Goal: Transaction & Acquisition: Book appointment/travel/reservation

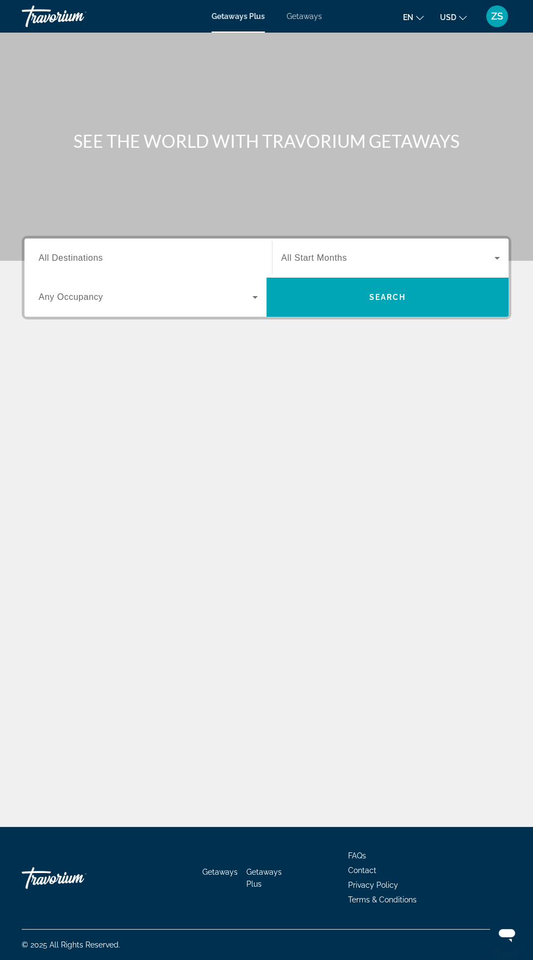
click at [61, 258] on span "All Destinations" at bounding box center [71, 257] width 64 height 9
click at [61, 258] on input "Destination All Destinations" at bounding box center [148, 258] width 219 height 13
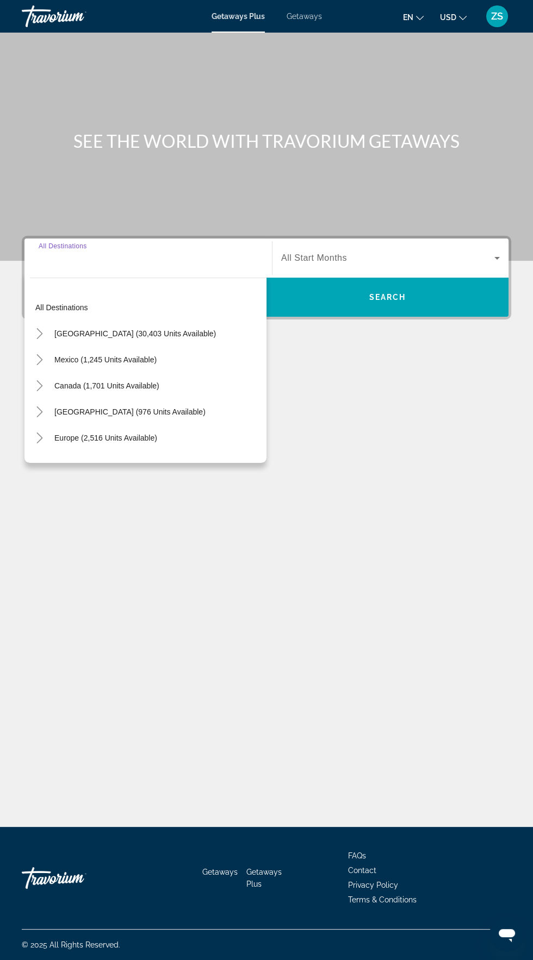
scroll to position [77, 0]
click at [91, 329] on span "[GEOGRAPHIC_DATA] (30,403 units available)" at bounding box center [134, 333] width 161 height 9
type input "**********"
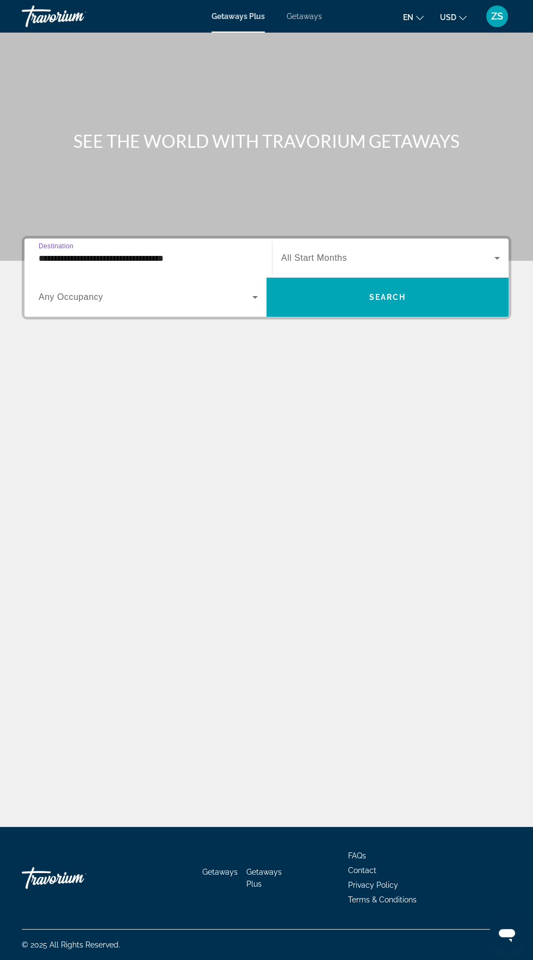
click at [93, 292] on span "Any Occupancy" at bounding box center [71, 296] width 65 height 9
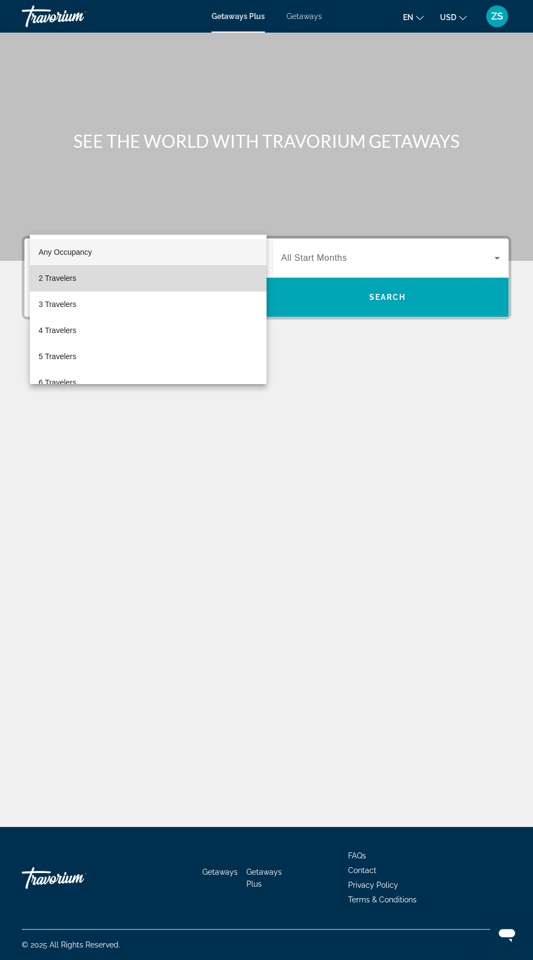
click at [62, 278] on span "2 Travelers" at bounding box center [57, 278] width 37 height 13
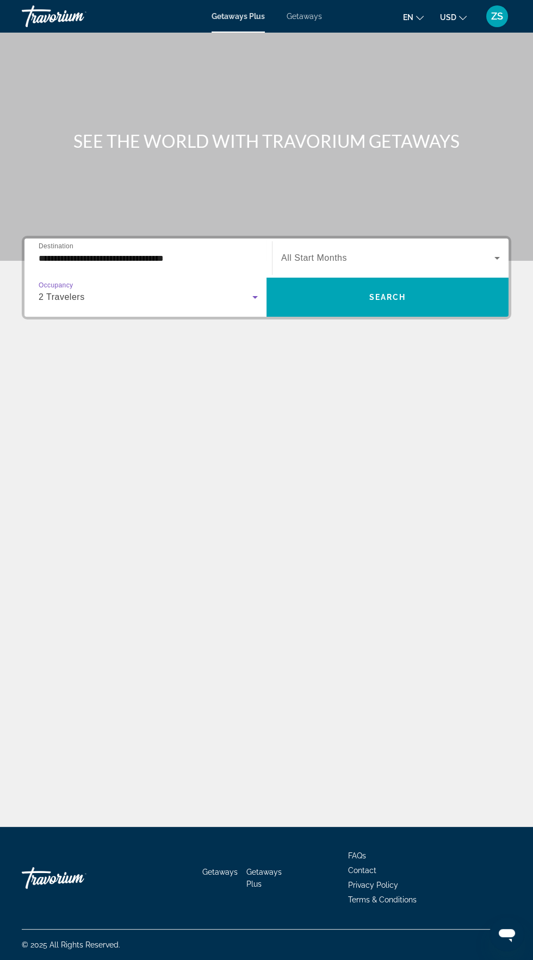
click at [327, 253] on span "All Start Months" at bounding box center [314, 257] width 66 height 9
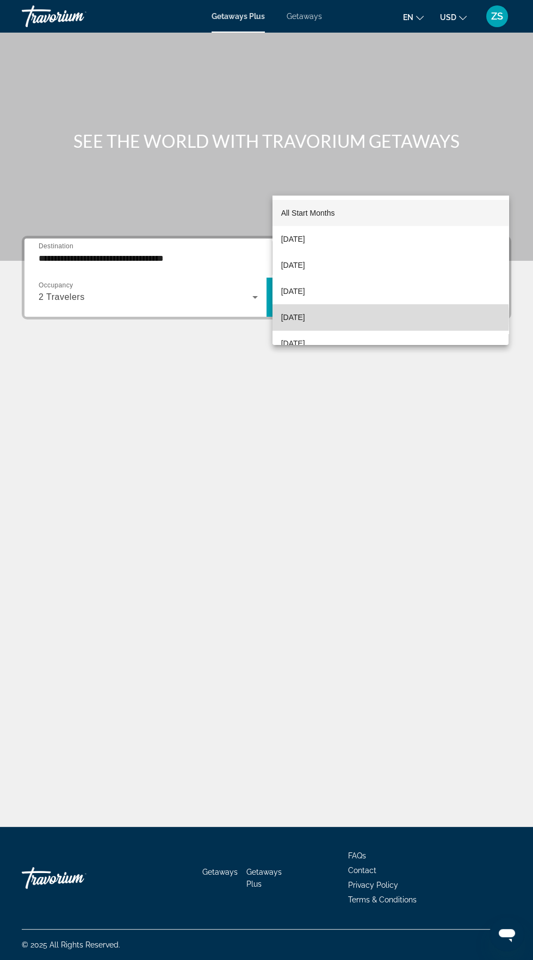
click at [336, 320] on mat-option "[DATE]" at bounding box center [390, 317] width 236 height 26
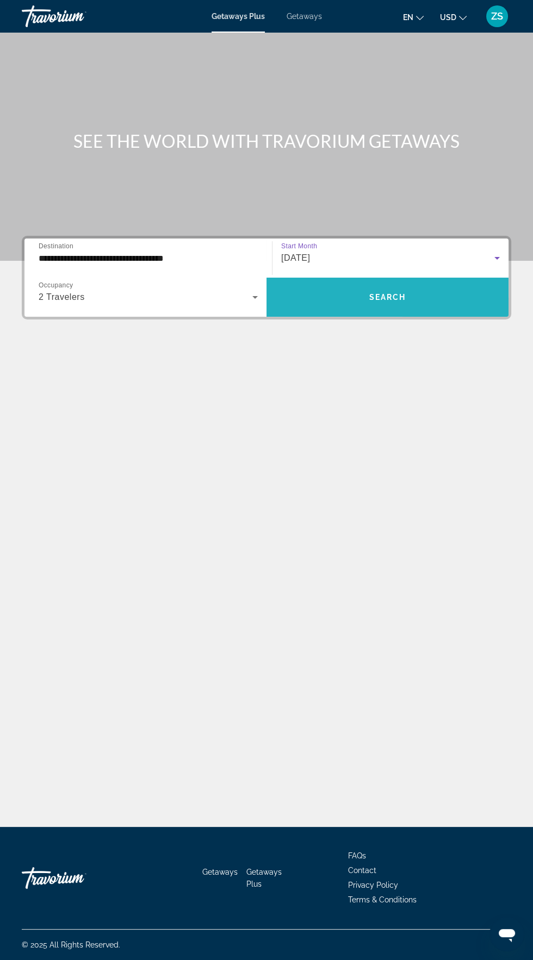
click at [409, 284] on span "Search widget" at bounding box center [387, 297] width 242 height 26
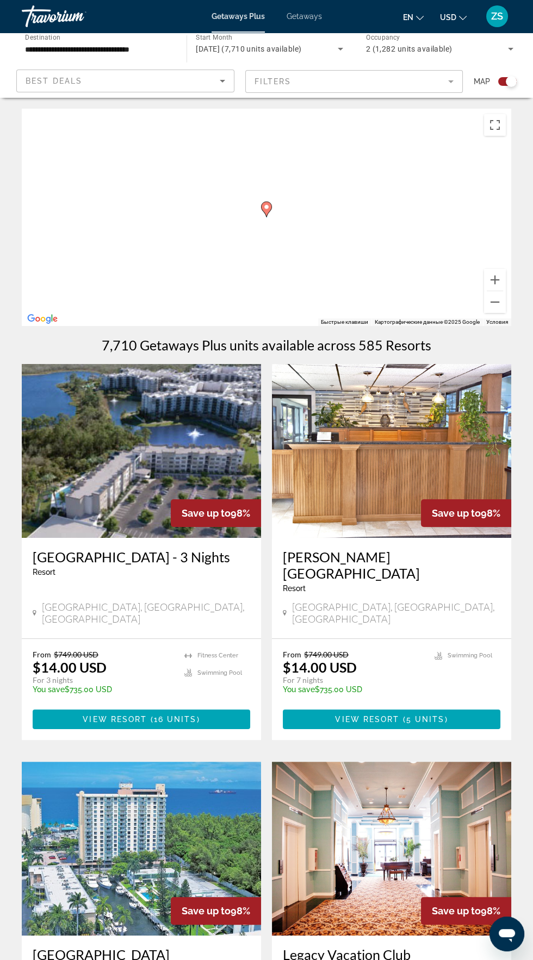
click at [236, 158] on div "Чтобы активировать перетаскивание с помощью клавиатуры, нажмите Alt + Ввод. Пос…" at bounding box center [266, 217] width 489 height 217
click at [215, 289] on div "Чтобы активировать перетаскивание с помощью клавиатуры, нажмите Alt + Ввод. Пос…" at bounding box center [266, 217] width 489 height 217
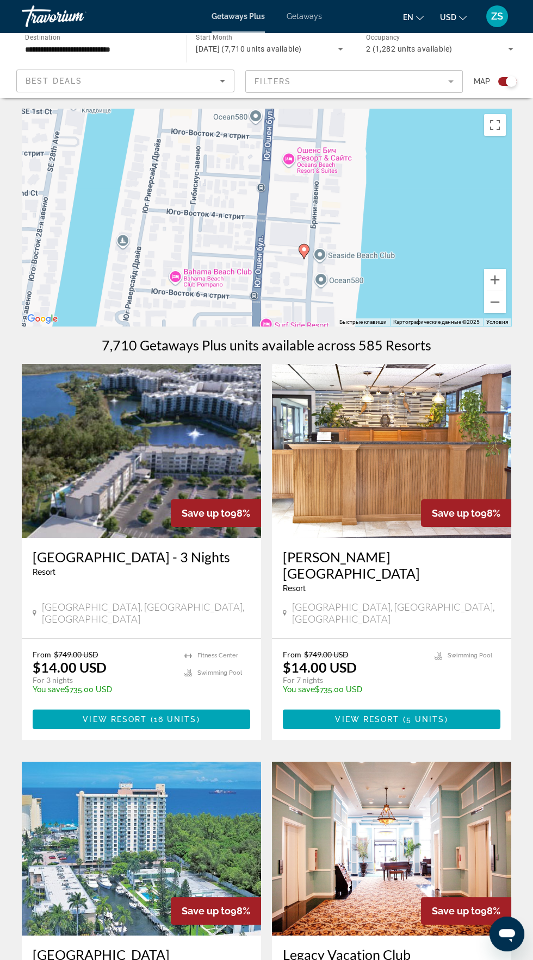
type input "**********"
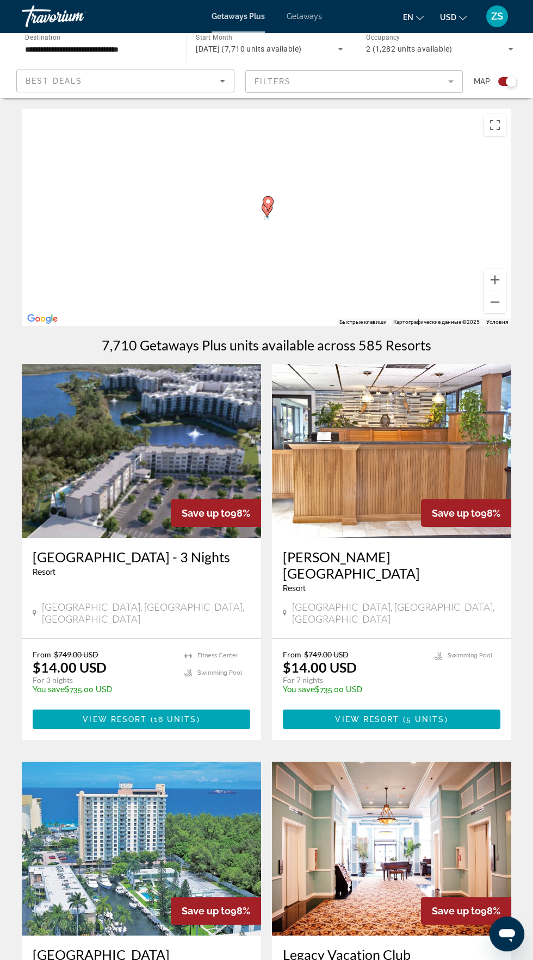
click at [303, 251] on div "Чтобы активировать перетаскивание с помощью клавиатуры, нажмите Alt + Ввод. Пос…" at bounding box center [266, 217] width 489 height 217
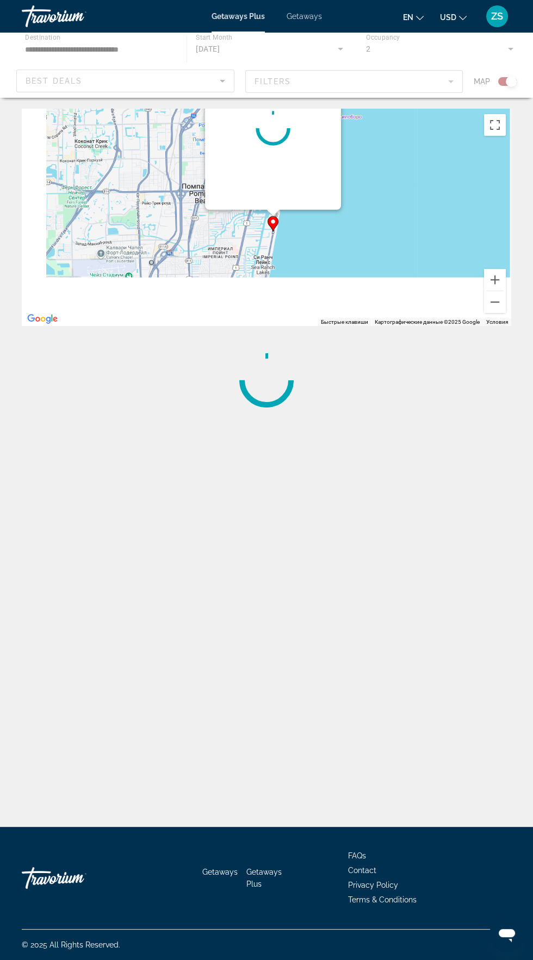
click at [286, 253] on div "Чтобы активировать перетаскивание с помощью клавиатуры, нажмите Alt + Ввод. Пос…" at bounding box center [266, 217] width 489 height 217
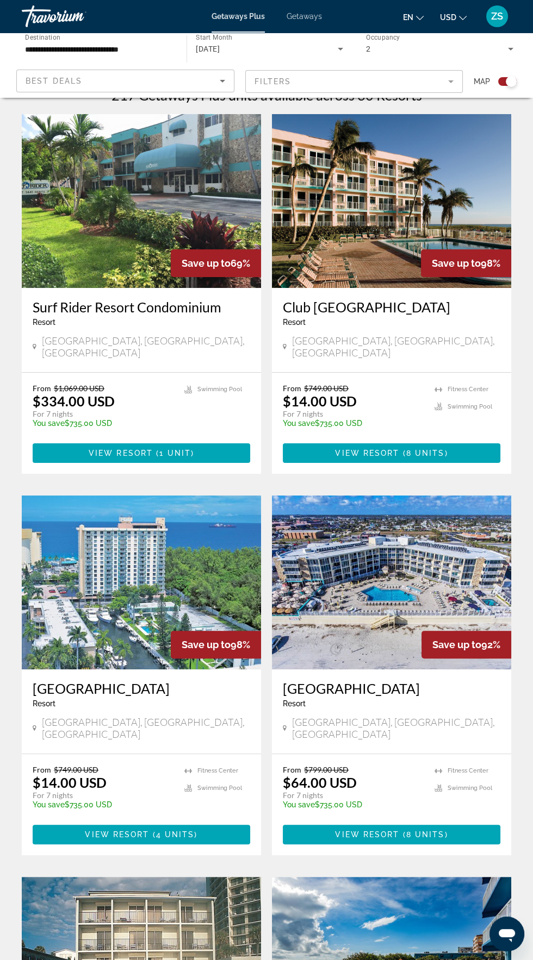
scroll to position [251, 0]
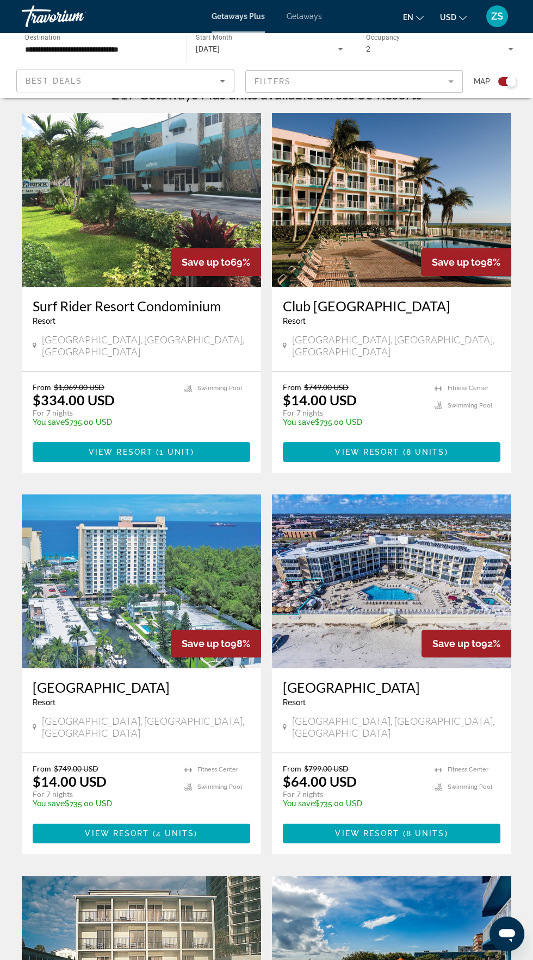
click at [127, 570] on img "Main content" at bounding box center [141, 582] width 239 height 174
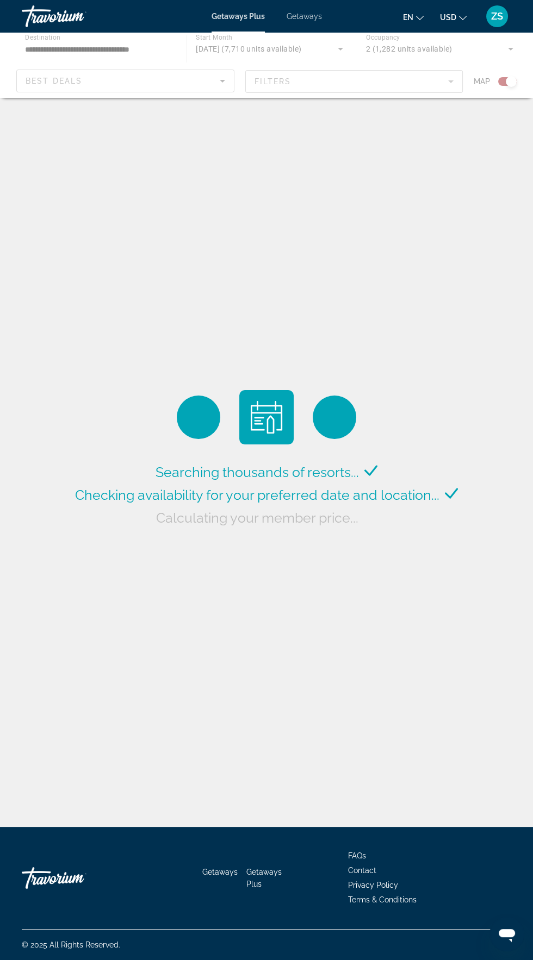
click at [149, 76] on div "Main content" at bounding box center [266, 65] width 533 height 65
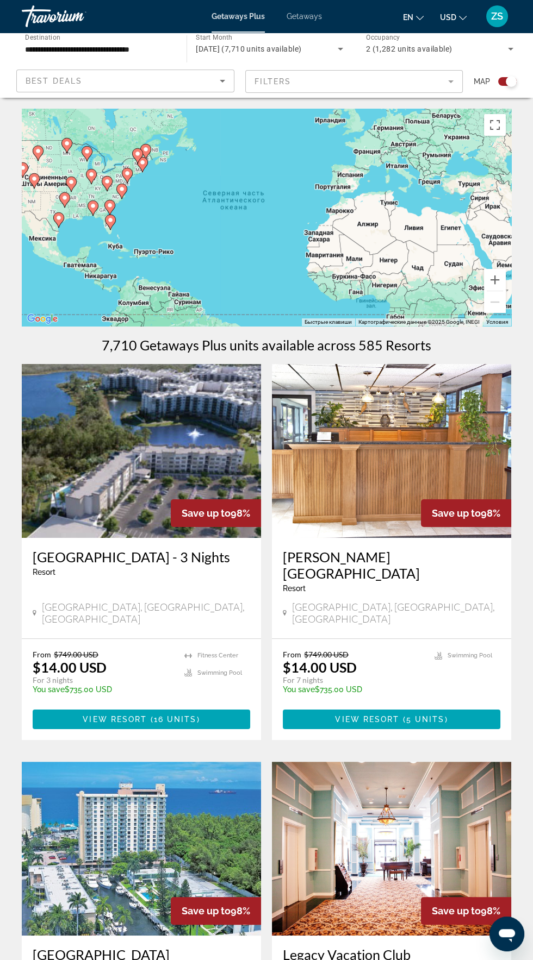
click at [184, 77] on div "Best Deals" at bounding box center [123, 80] width 194 height 13
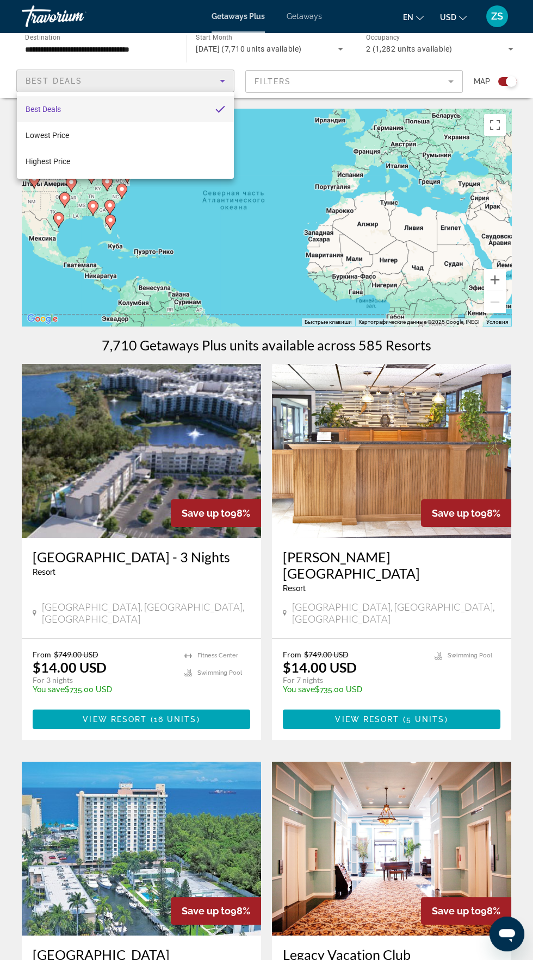
click at [190, 245] on div at bounding box center [266, 480] width 533 height 960
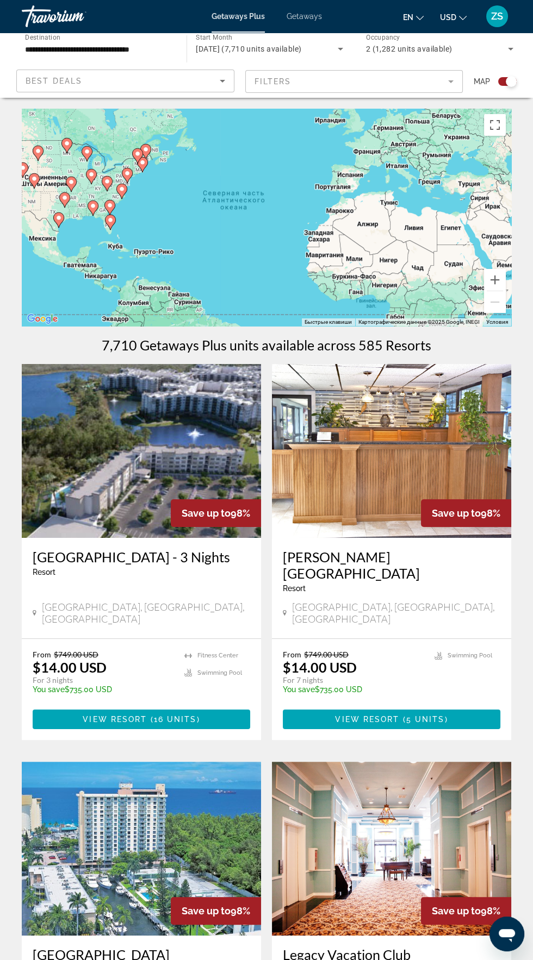
click at [421, 84] on mat-form-field "Filters" at bounding box center [354, 81] width 218 height 23
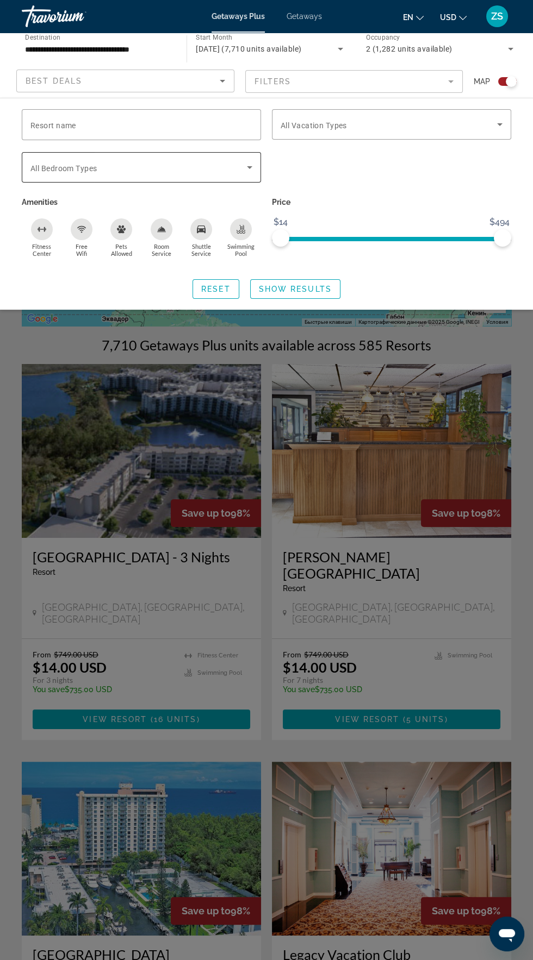
click at [153, 164] on span "Search widget" at bounding box center [138, 167] width 216 height 13
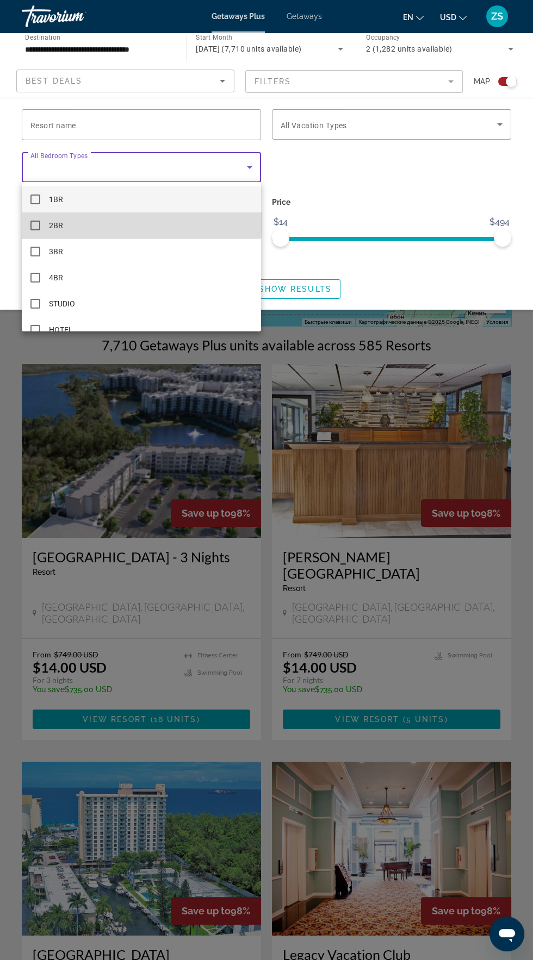
click at [67, 218] on mat-option "2BR" at bounding box center [141, 225] width 239 height 26
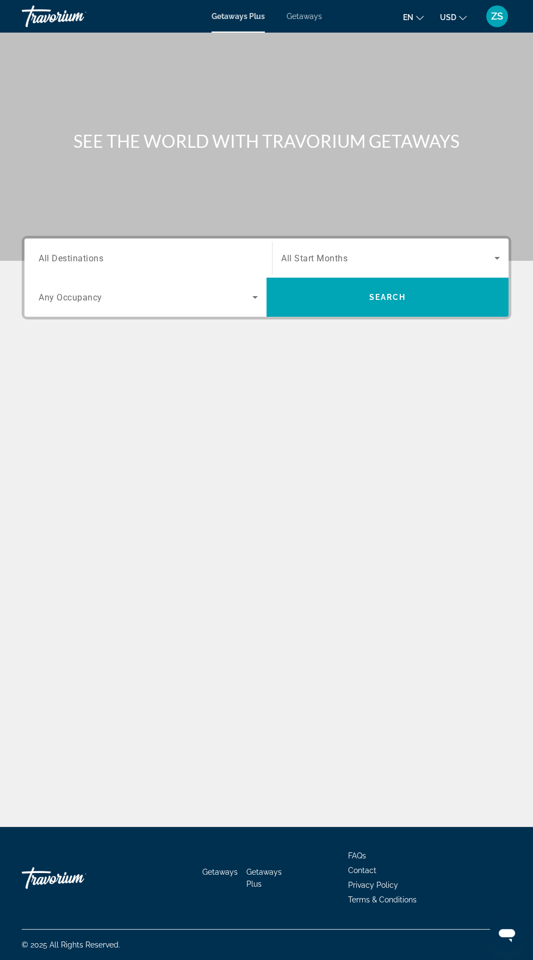
click at [118, 258] on input "Destination All Destinations" at bounding box center [148, 258] width 219 height 13
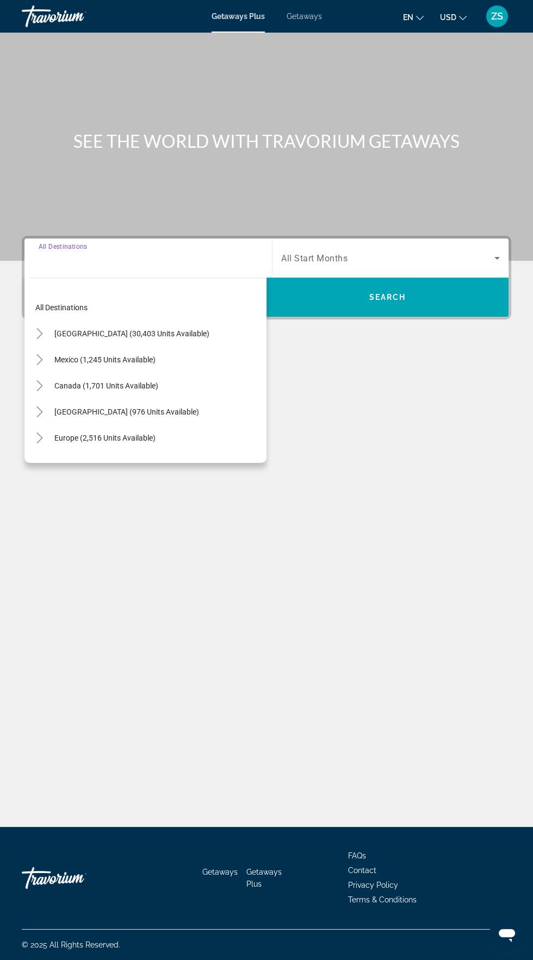
scroll to position [77, 0]
click at [147, 329] on span "[GEOGRAPHIC_DATA] (30,403 units available)" at bounding box center [131, 333] width 155 height 9
type input "**********"
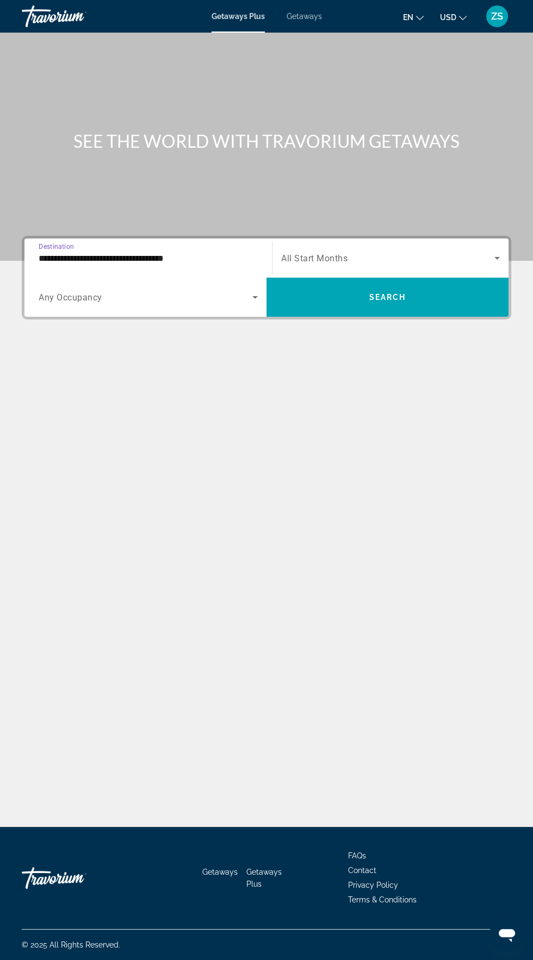
click at [138, 291] on span "Search widget" at bounding box center [146, 297] width 214 height 13
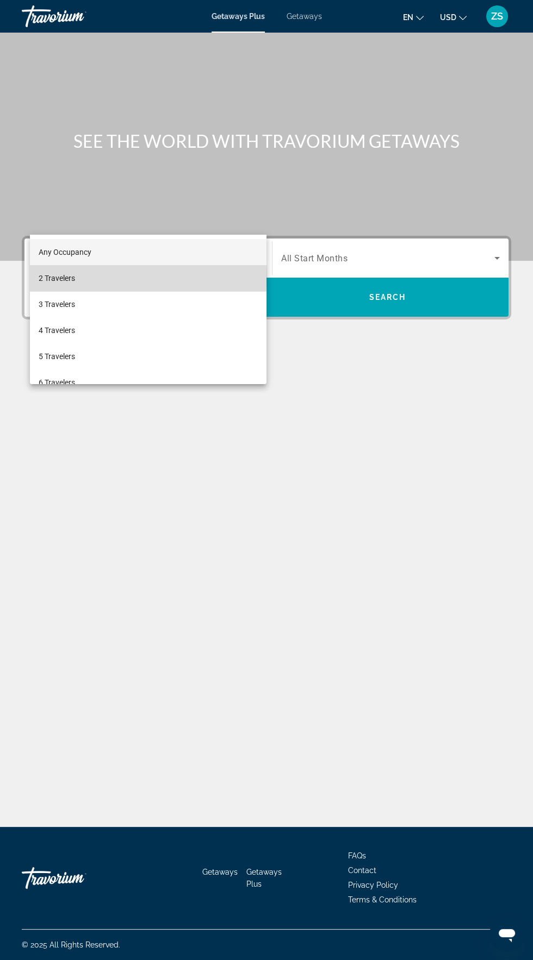
click at [87, 277] on mat-option "2 Travelers" at bounding box center [148, 278] width 236 height 26
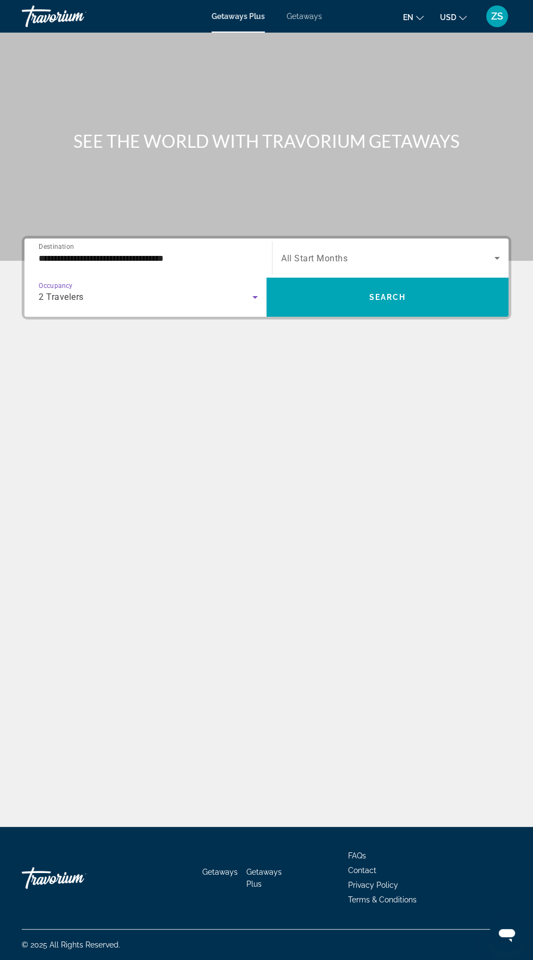
click at [342, 253] on span "All Start Months" at bounding box center [314, 258] width 66 height 10
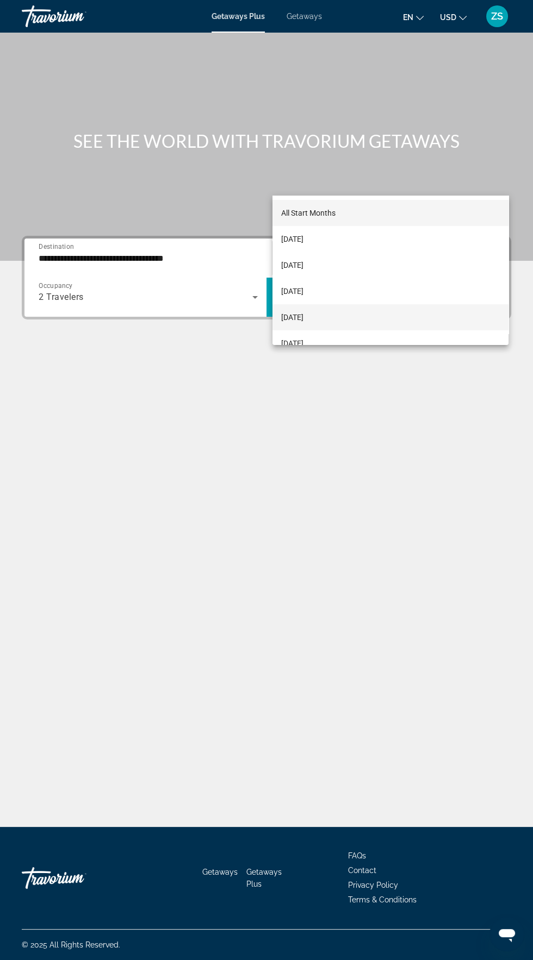
click at [303, 315] on span "[DATE]" at bounding box center [292, 317] width 22 height 13
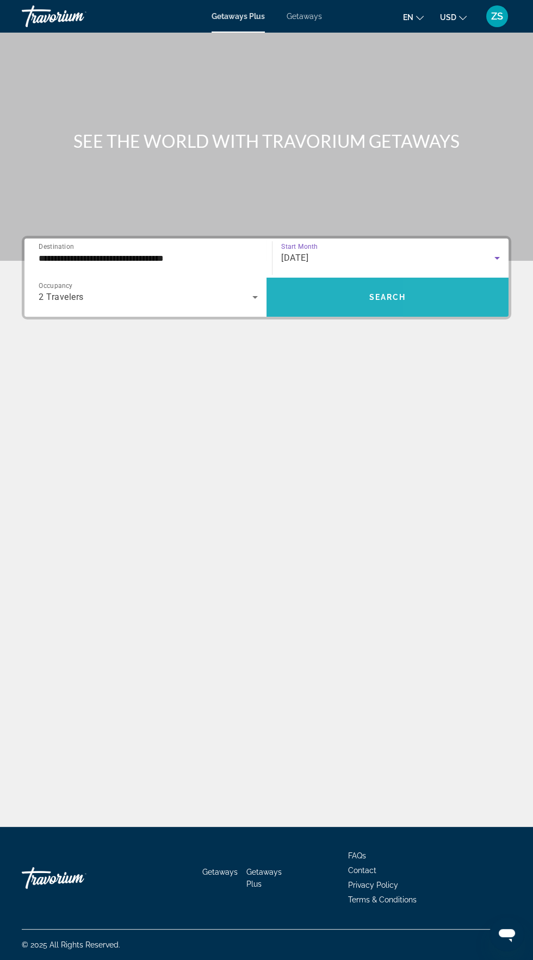
click at [442, 284] on span "Search widget" at bounding box center [387, 297] width 242 height 26
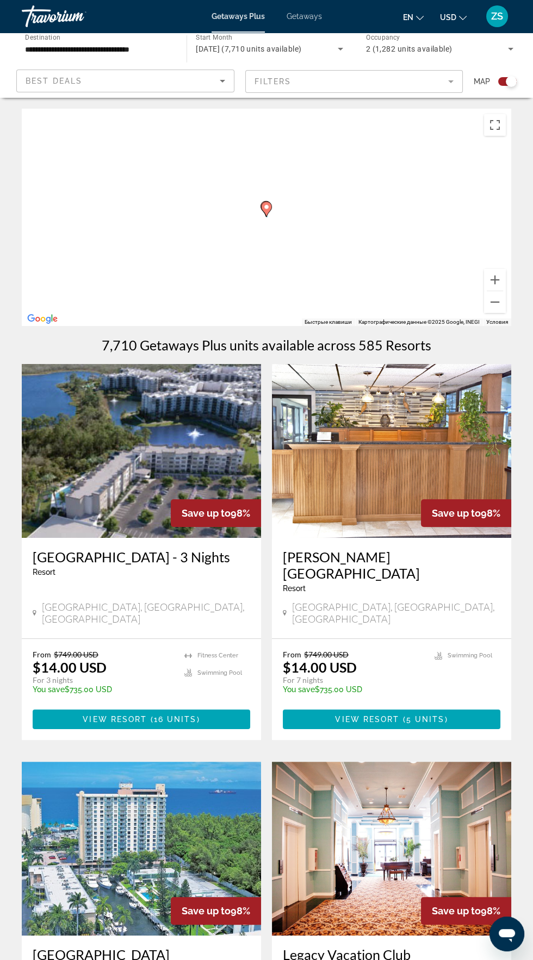
click at [226, 300] on div "Чтобы активировать перетаскивание с помощью клавиатуры, нажмите Alt + Ввод. Пос…" at bounding box center [266, 217] width 489 height 217
click at [300, 300] on div "Чтобы активировать перетаскивание с помощью клавиатуры, нажмите Alt + Ввод. Пос…" at bounding box center [266, 217] width 489 height 217
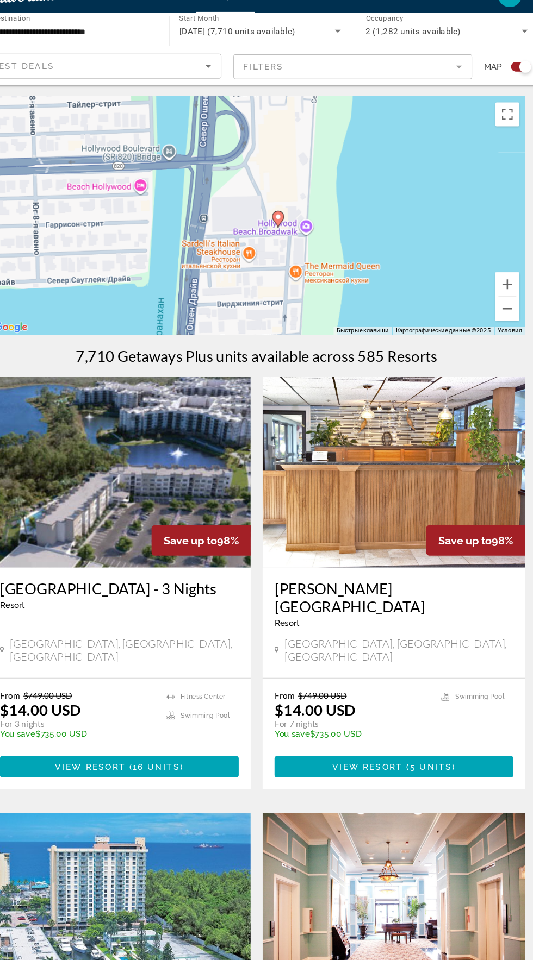
type input "**********"
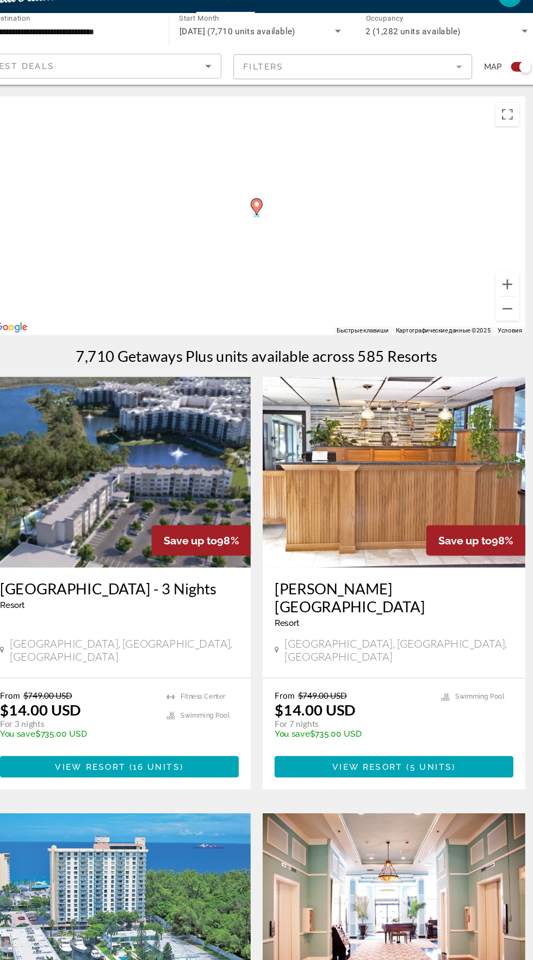
click at [285, 218] on div "Чтобы активировать перетаскивание с помощью клавиатуры, нажмите Alt + Ввод. Пос…" at bounding box center [266, 217] width 489 height 217
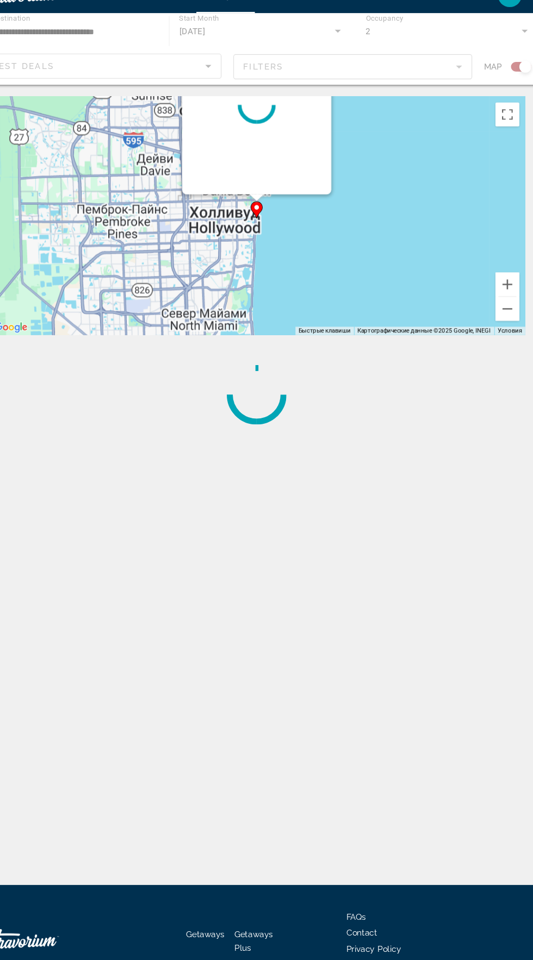
click at [266, 209] on image "Main content" at bounding box center [266, 210] width 7 height 7
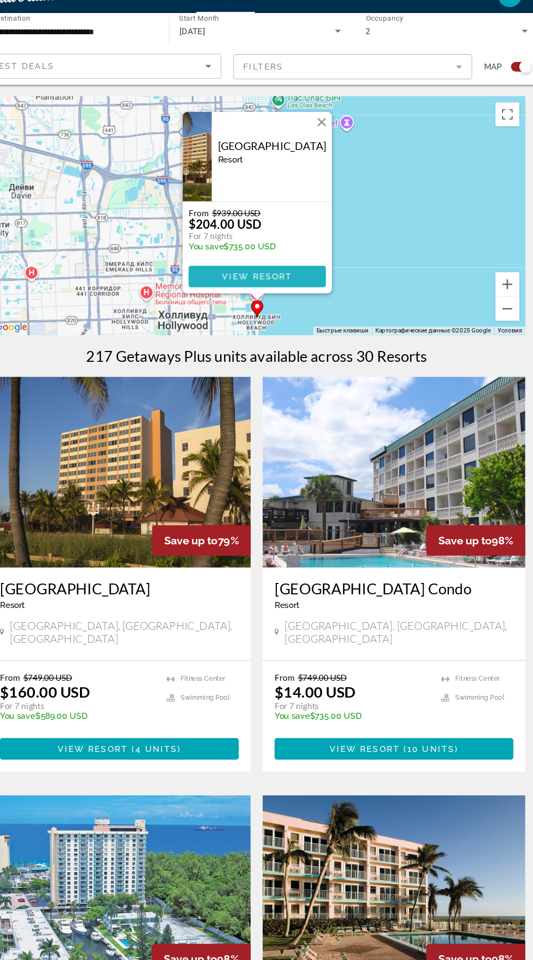
click at [305, 272] on span "Main content" at bounding box center [266, 273] width 125 height 26
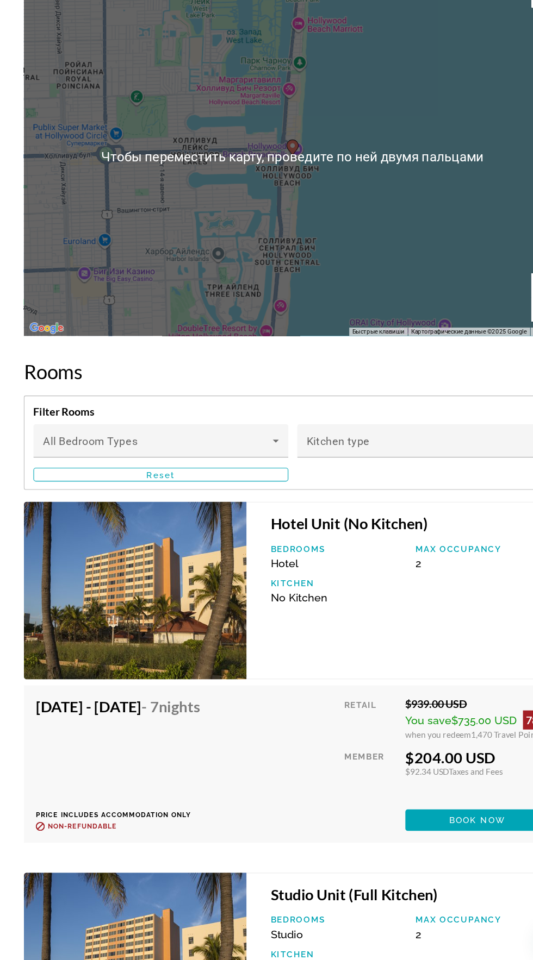
scroll to position [1899, 0]
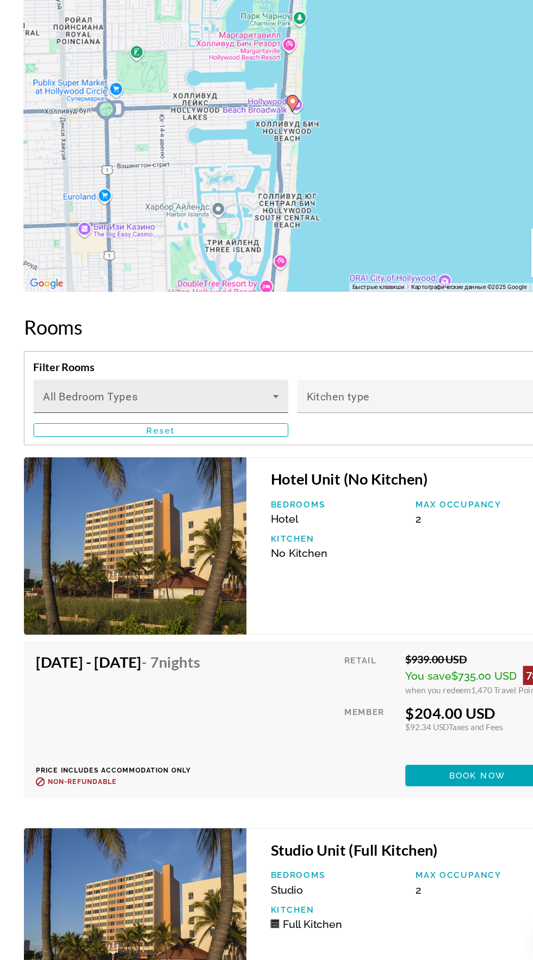
click at [246, 448] on icon "Main content" at bounding box center [251, 446] width 13 height 13
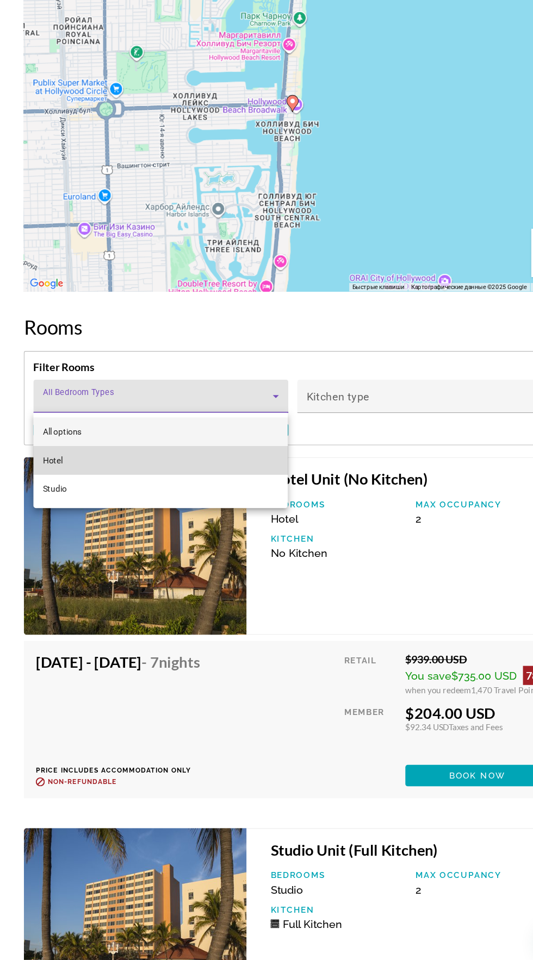
click at [66, 508] on mat-option "Hotel" at bounding box center [146, 505] width 232 height 26
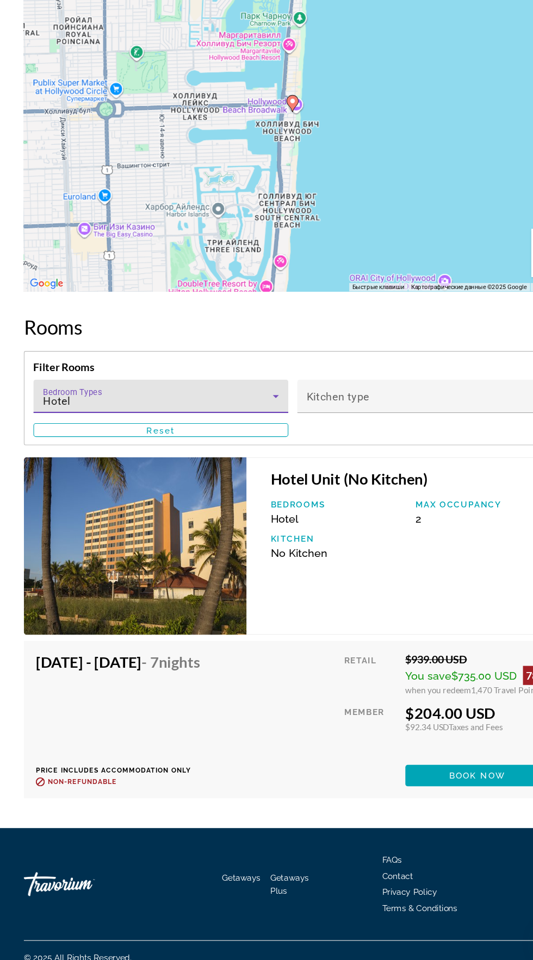
click at [237, 453] on div "Hotel" at bounding box center [143, 451] width 209 height 13
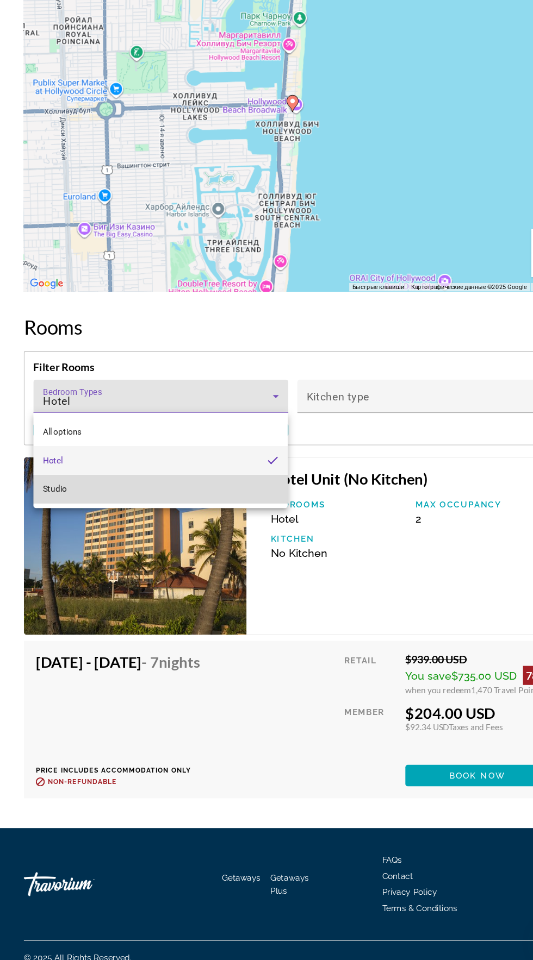
click at [73, 534] on mat-option "Studio" at bounding box center [146, 531] width 232 height 26
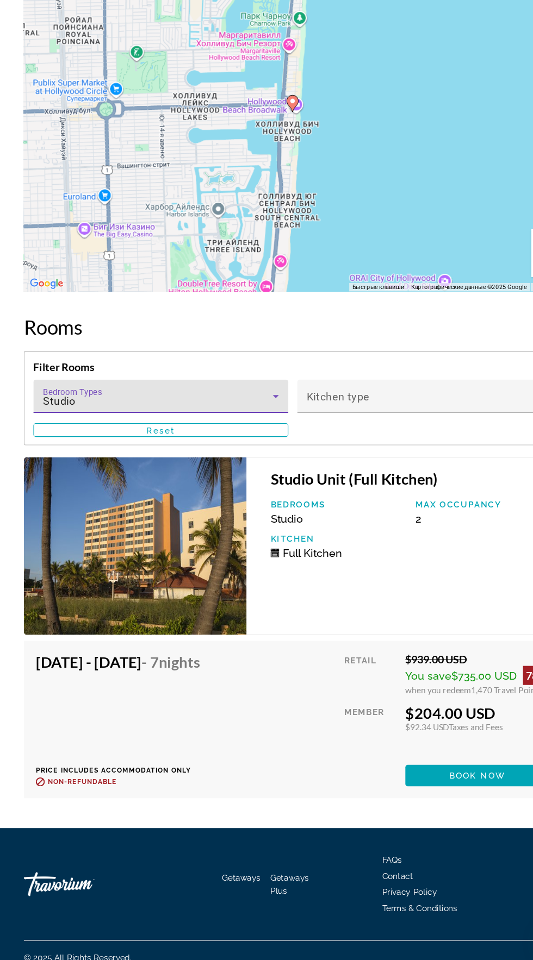
click at [214, 447] on div "Studio" at bounding box center [143, 451] width 209 height 13
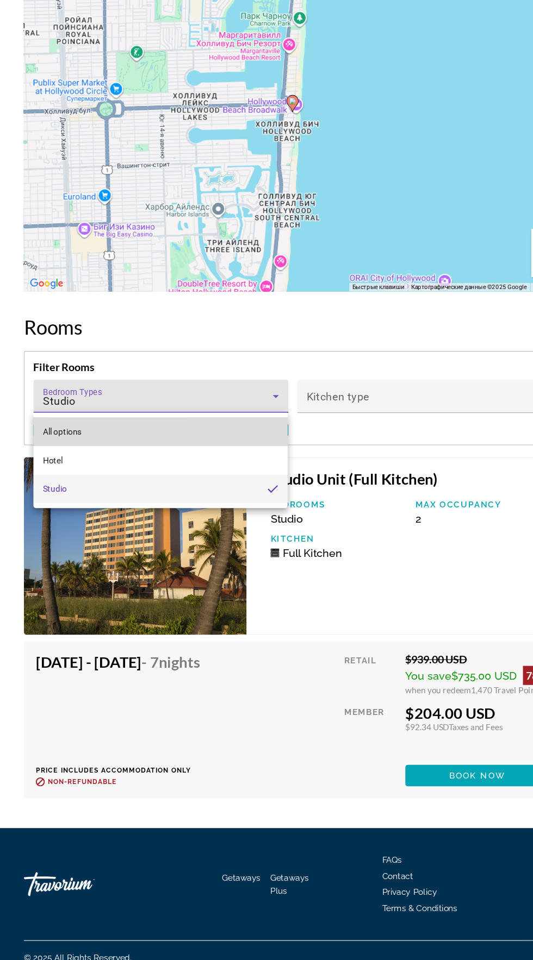
click at [90, 480] on mat-option "All options" at bounding box center [146, 479] width 232 height 26
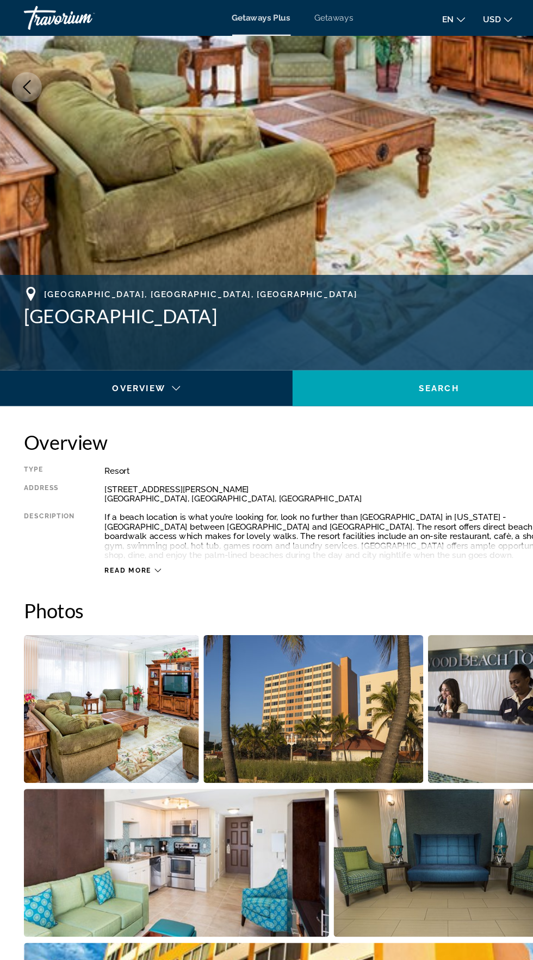
scroll to position [0, 0]
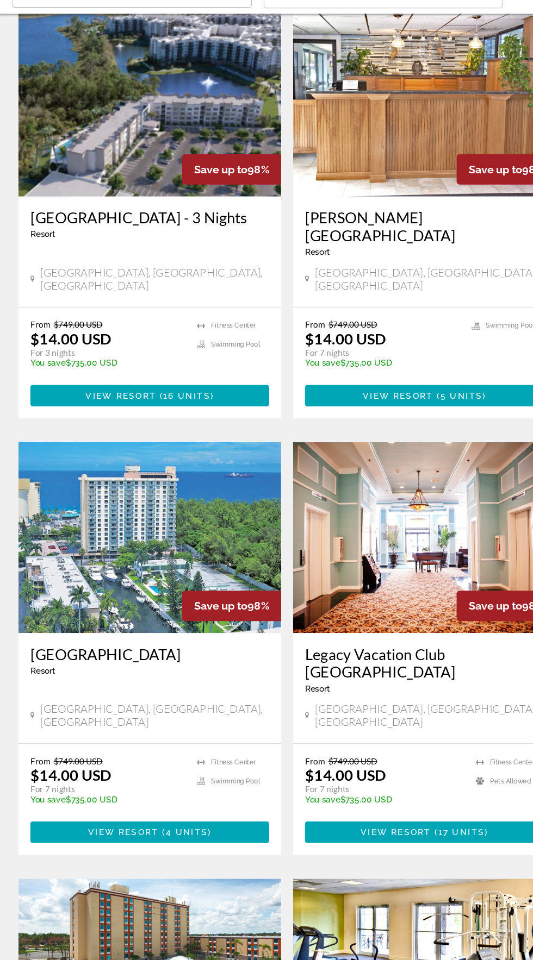
scroll to position [273, 0]
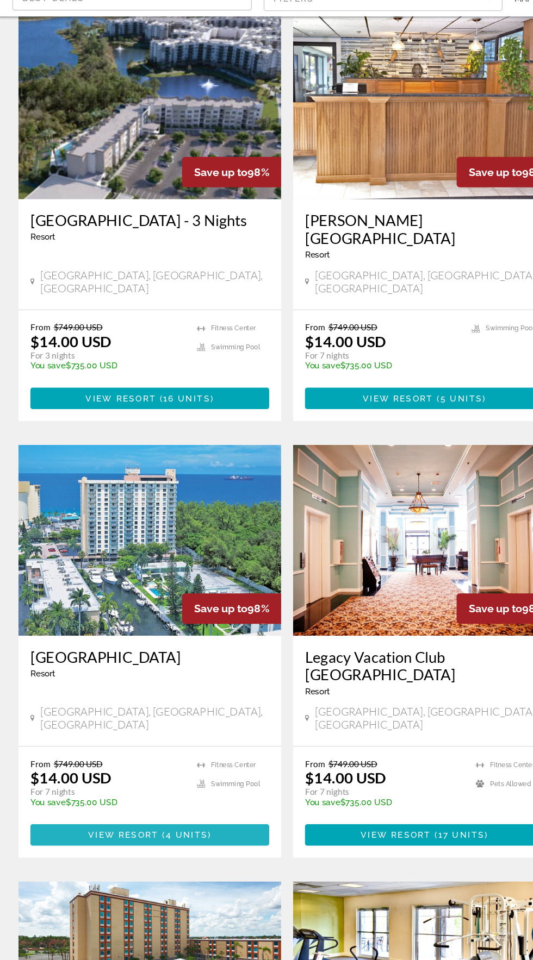
click at [154, 840] on span "( 4 units )" at bounding box center [173, 844] width 48 height 9
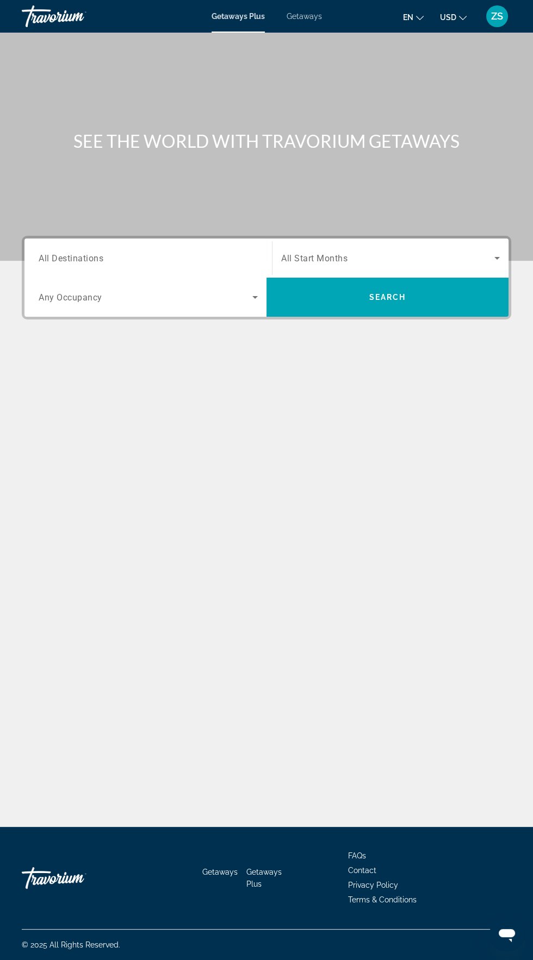
click at [114, 257] on input "Destination All Destinations" at bounding box center [148, 258] width 219 height 13
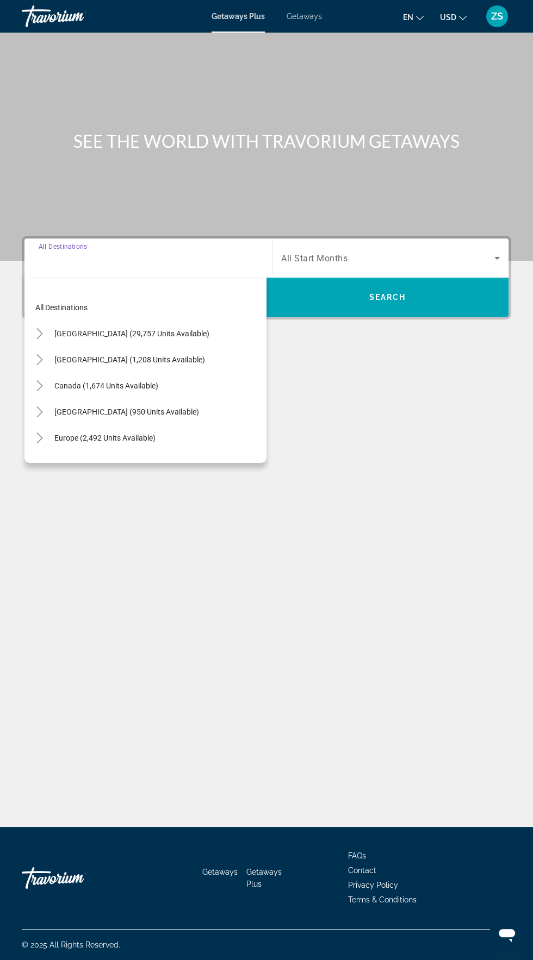
scroll to position [77, 0]
click at [134, 329] on span "[GEOGRAPHIC_DATA] (29,757 units available)" at bounding box center [131, 333] width 155 height 9
type input "**********"
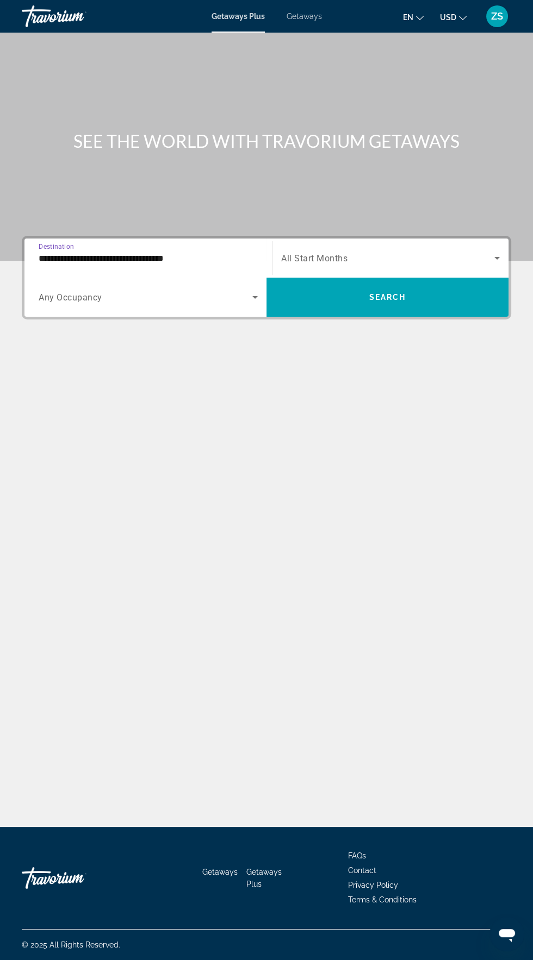
click at [128, 291] on span "Search widget" at bounding box center [146, 297] width 214 height 13
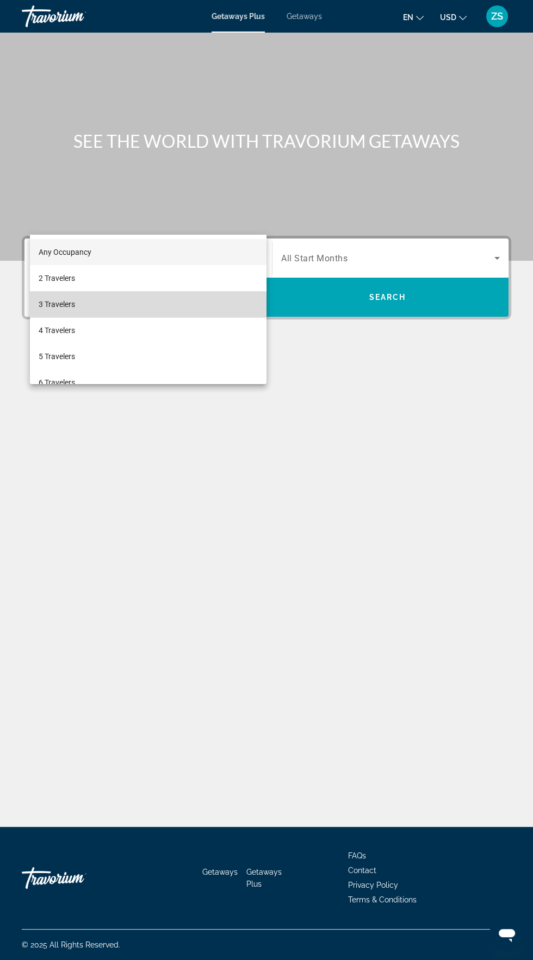
click at [83, 307] on mat-option "3 Travelers" at bounding box center [148, 304] width 236 height 26
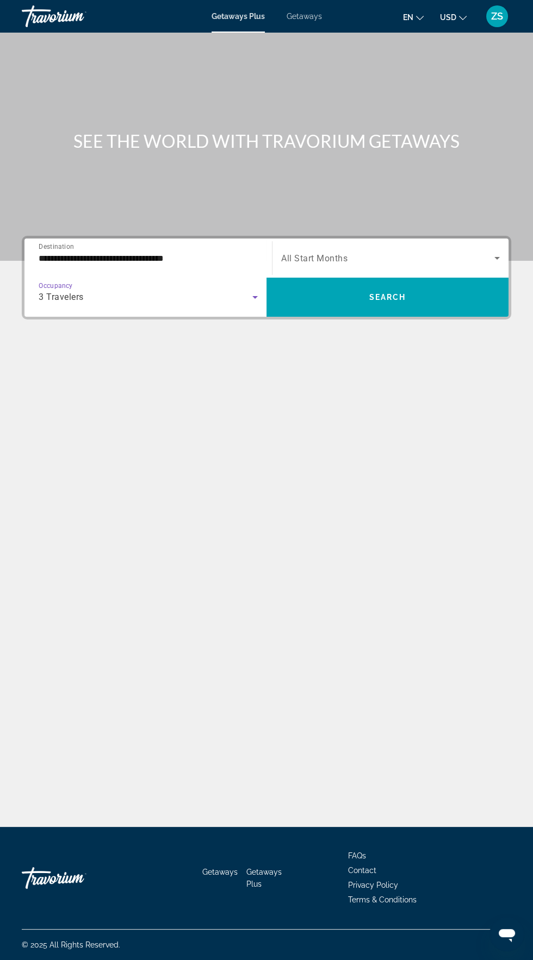
click at [349, 252] on span "Search widget" at bounding box center [387, 258] width 213 height 13
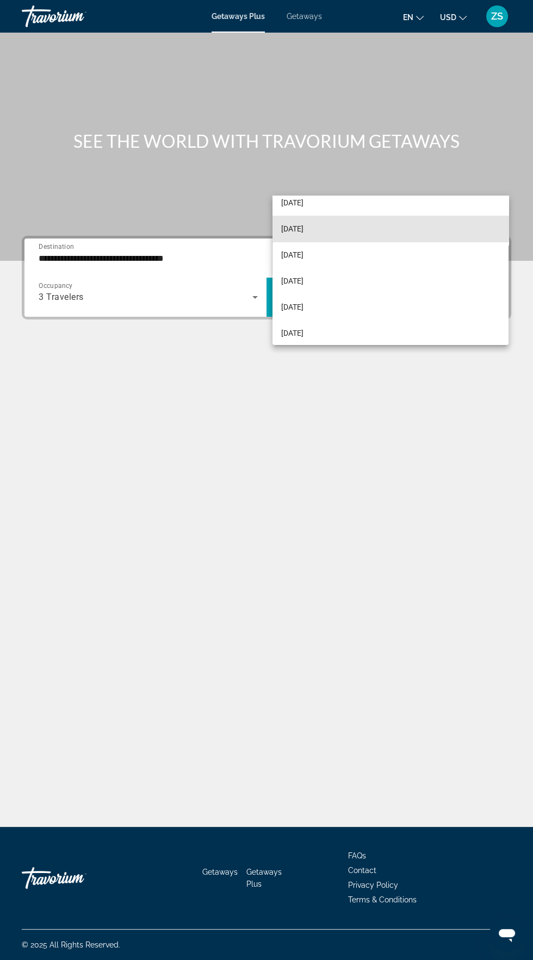
scroll to position [91, 0]
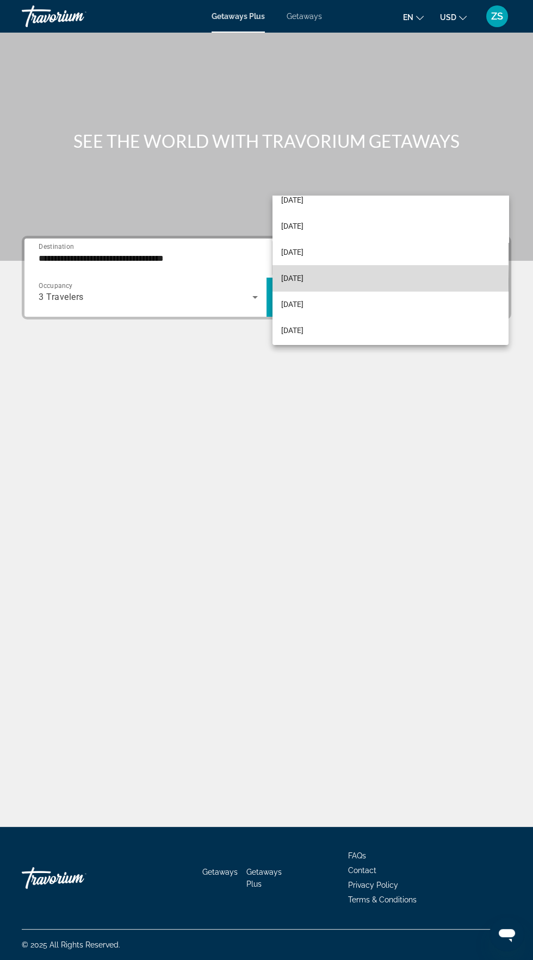
click at [329, 282] on mat-option "[DATE]" at bounding box center [390, 278] width 236 height 26
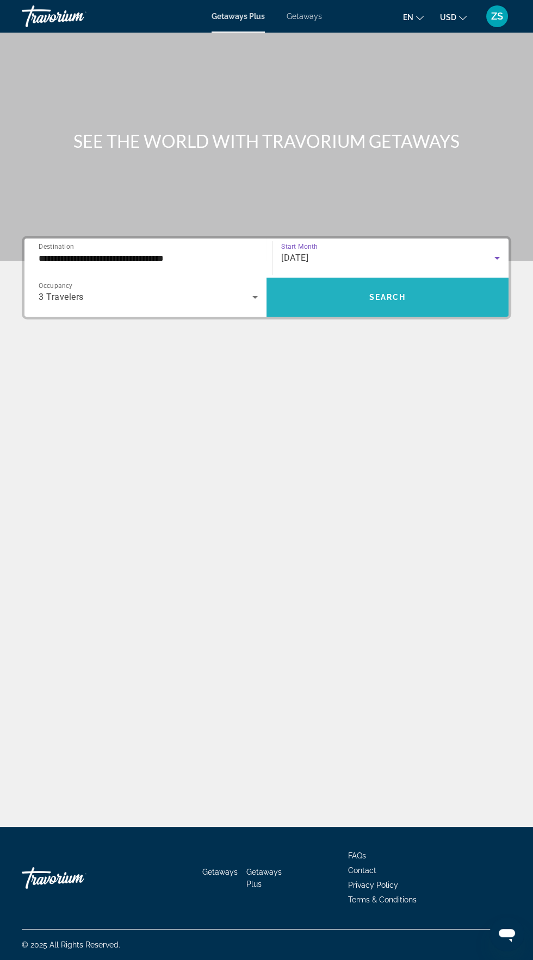
click at [399, 293] on span "Search" at bounding box center [387, 297] width 37 height 9
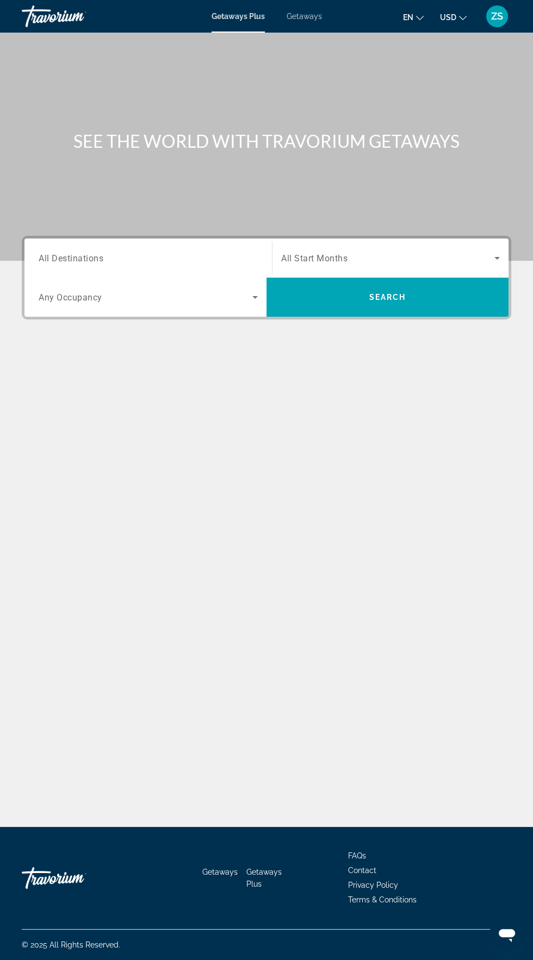
click at [104, 254] on input "Destination All Destinations" at bounding box center [148, 258] width 219 height 13
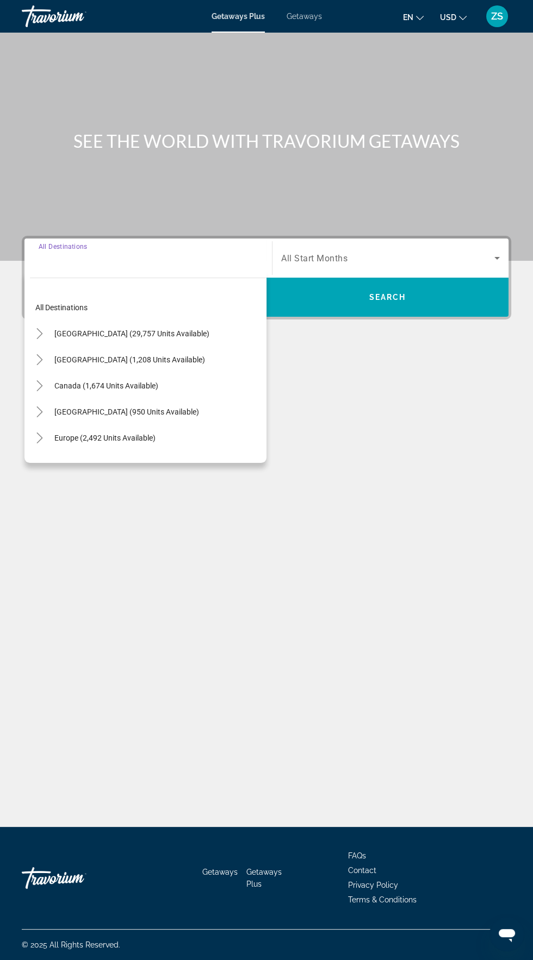
scroll to position [77, 0]
click at [104, 329] on span "[GEOGRAPHIC_DATA] (29,757 units available)" at bounding box center [131, 333] width 155 height 9
type input "**********"
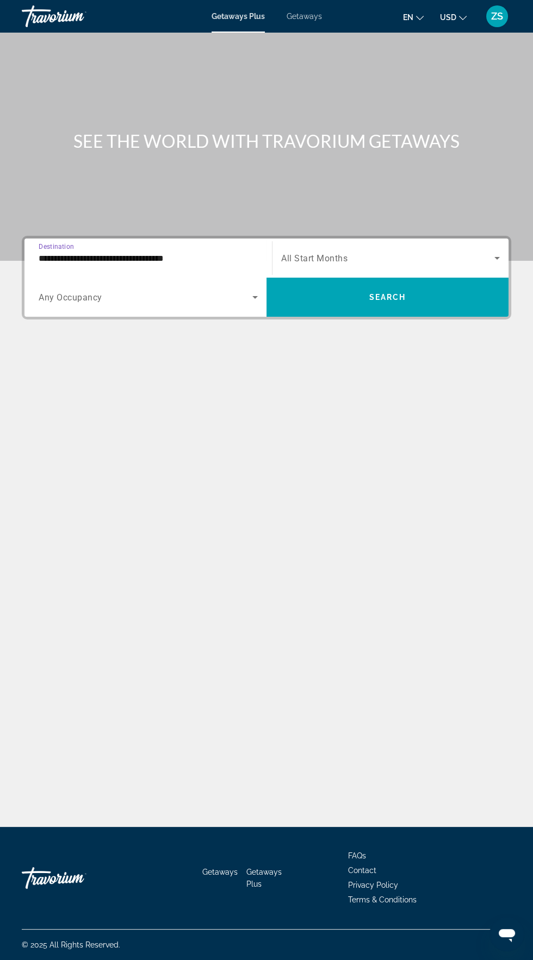
click at [110, 291] on span "Search widget" at bounding box center [146, 297] width 214 height 13
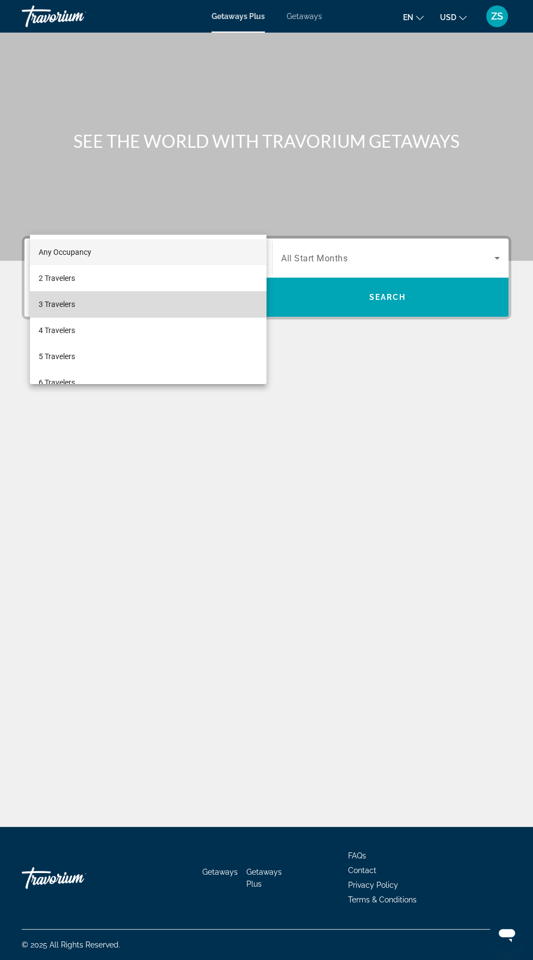
click at [67, 299] on span "3 Travelers" at bounding box center [57, 304] width 36 height 13
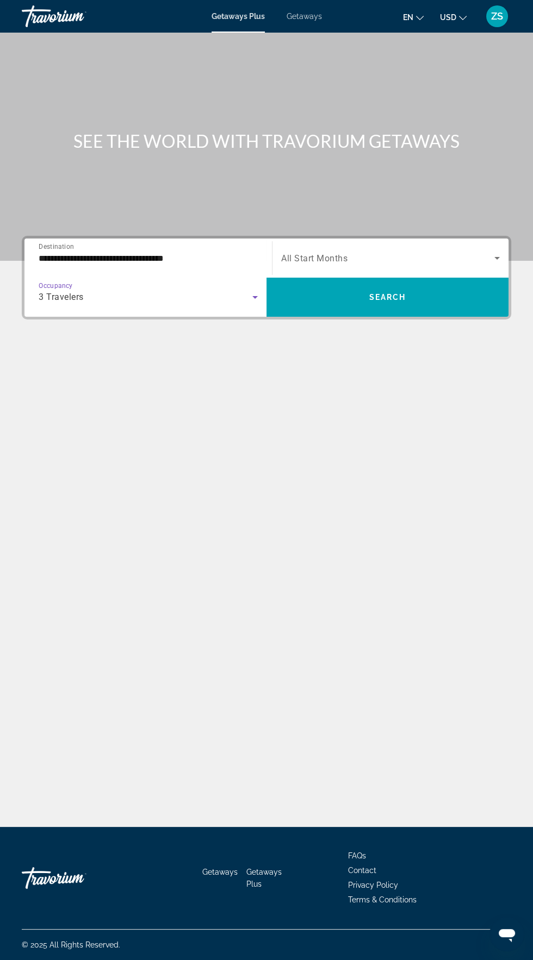
click at [340, 253] on span "All Start Months" at bounding box center [314, 258] width 66 height 10
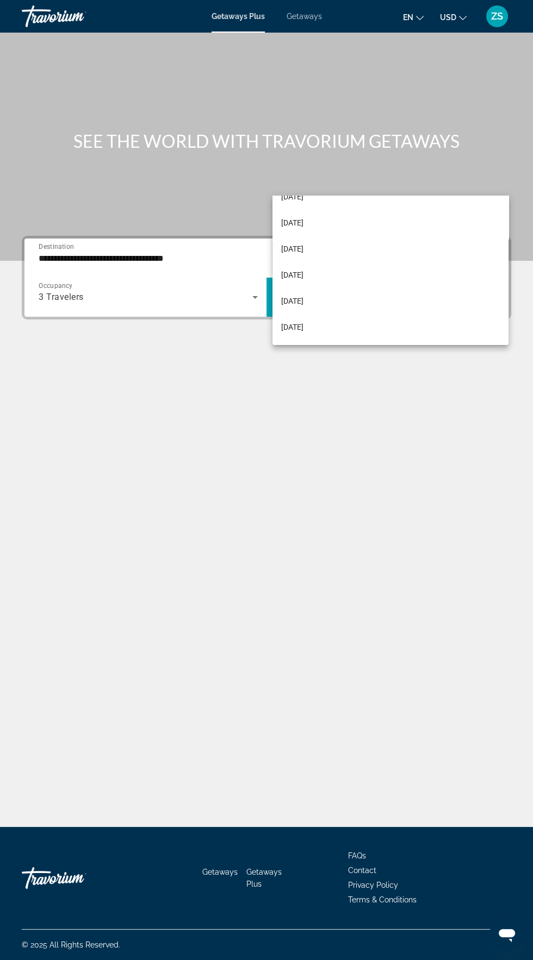
scroll to position [95, 0]
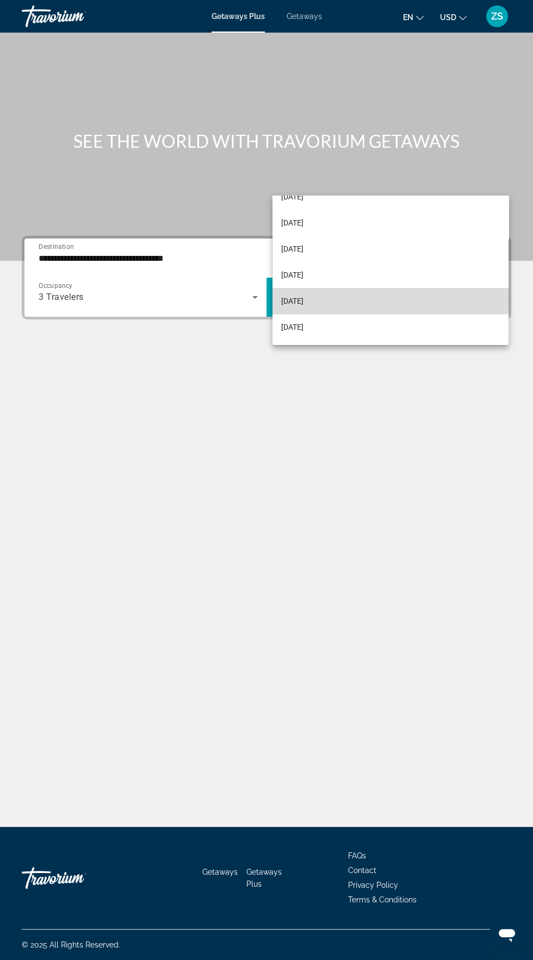
click at [303, 299] on span "[DATE]" at bounding box center [292, 301] width 22 height 13
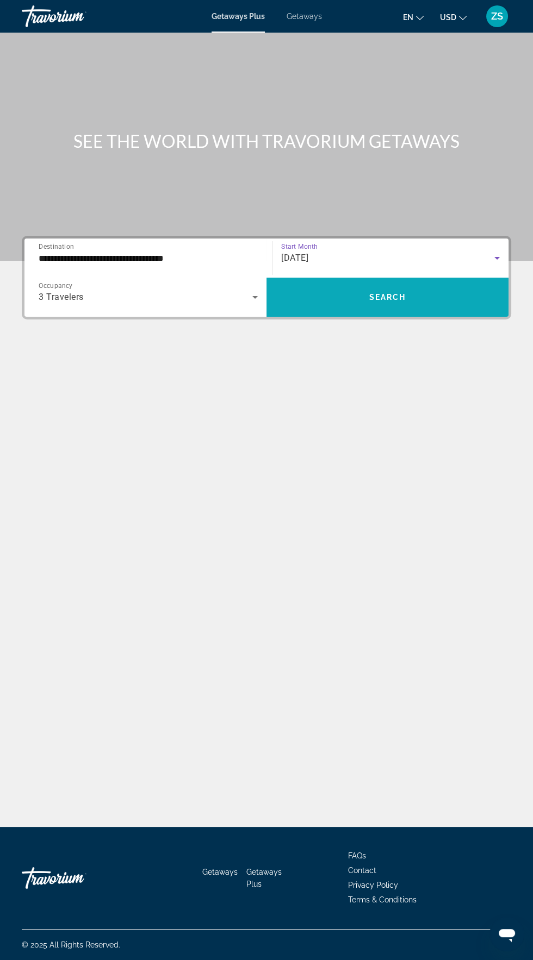
click at [424, 284] on span "Search widget" at bounding box center [387, 297] width 242 height 26
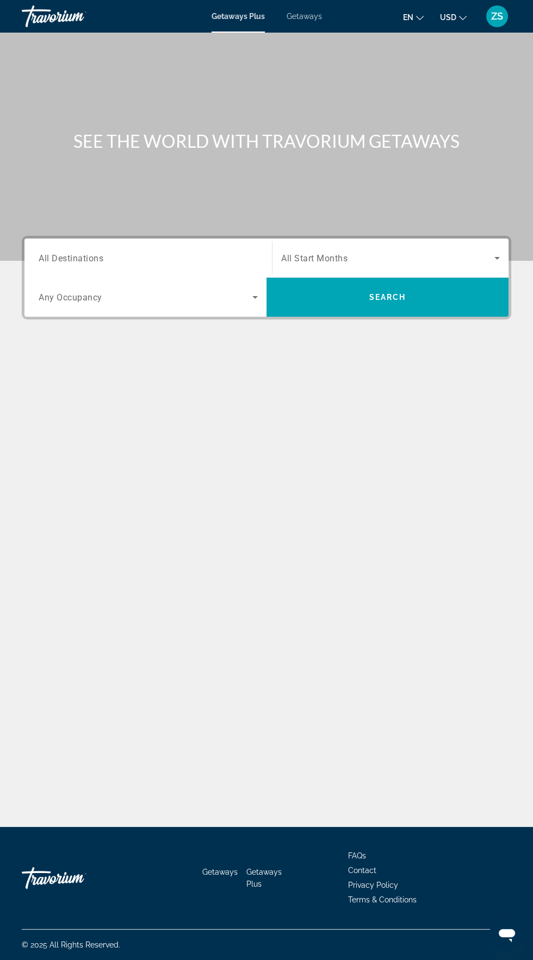
click at [144, 258] on input "Destination All Destinations" at bounding box center [148, 258] width 219 height 13
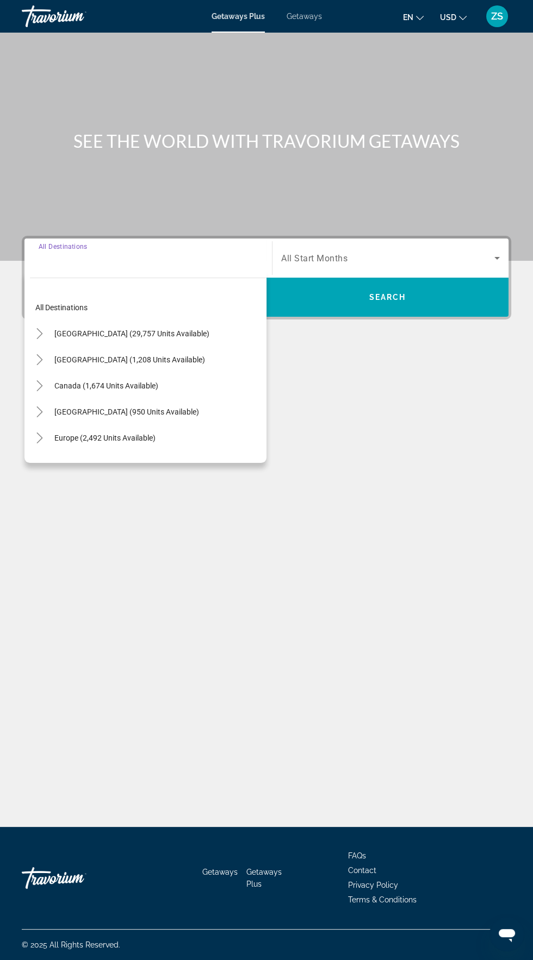
scroll to position [77, 0]
click at [146, 329] on span "[GEOGRAPHIC_DATA] (29,757 units available)" at bounding box center [131, 333] width 155 height 9
type input "**********"
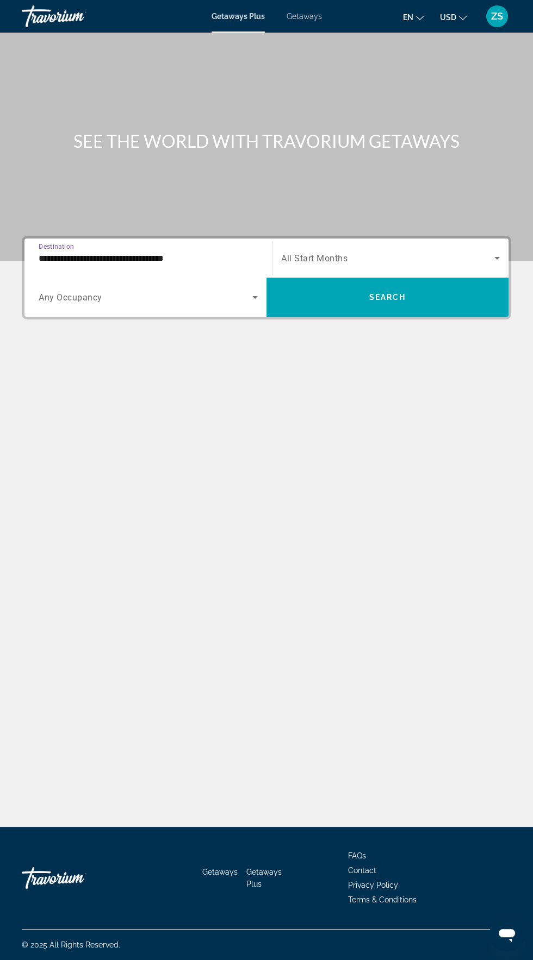
click at [128, 291] on span "Search widget" at bounding box center [146, 297] width 214 height 13
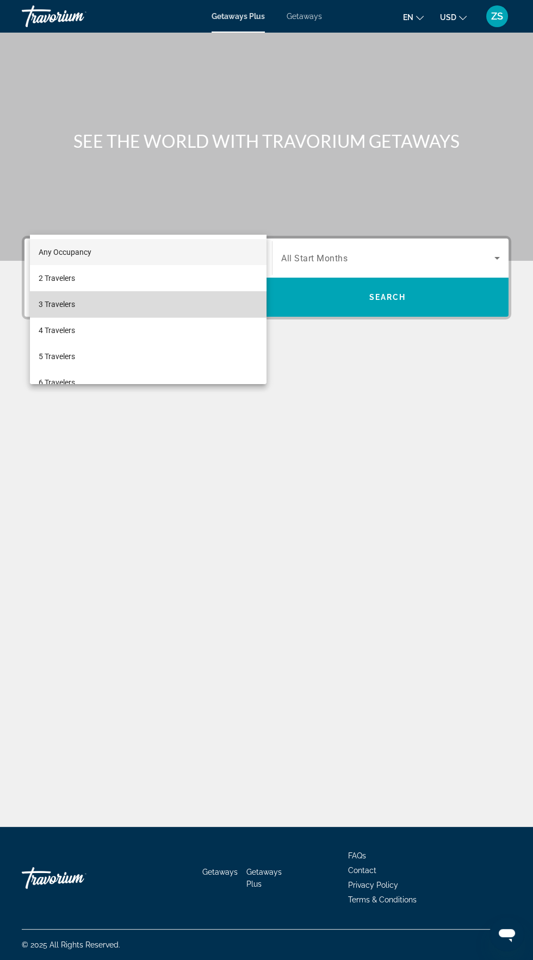
click at [82, 303] on mat-option "3 Travelers" at bounding box center [148, 304] width 236 height 26
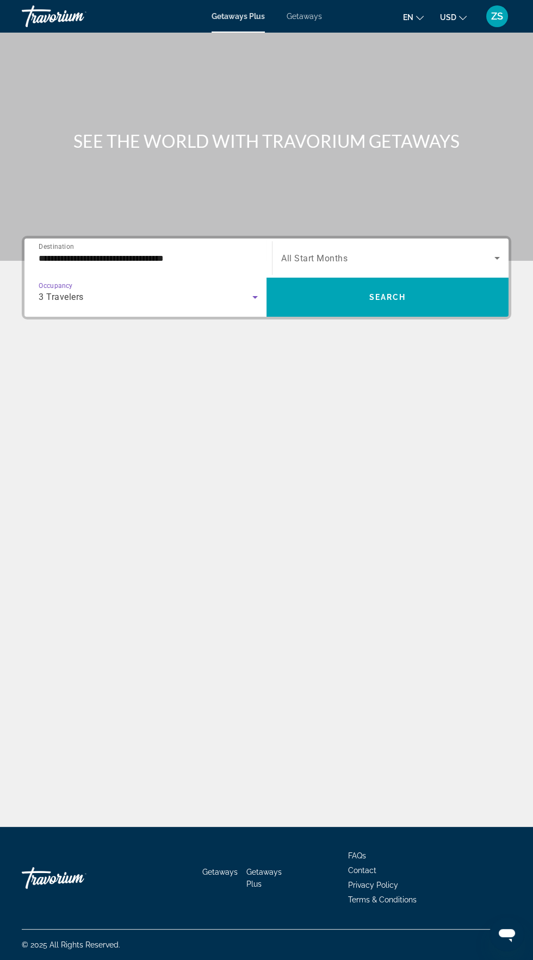
click at [344, 253] on span "All Start Months" at bounding box center [314, 258] width 66 height 10
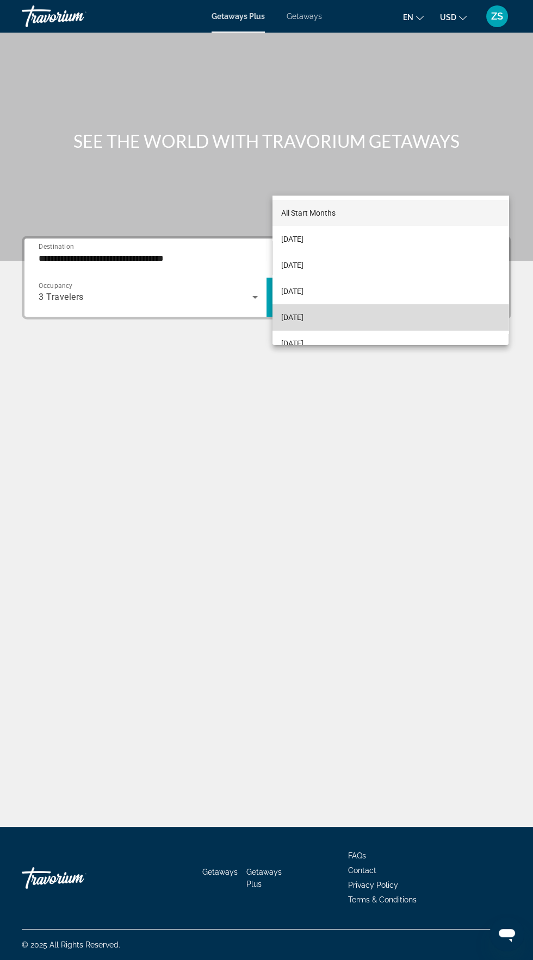
click at [303, 320] on span "[DATE]" at bounding box center [292, 317] width 22 height 13
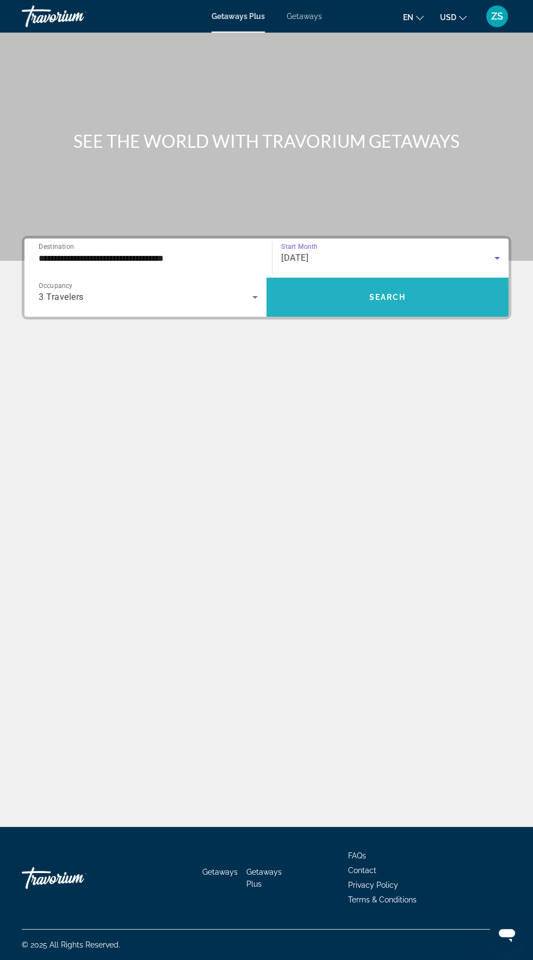
click at [422, 284] on span "Search widget" at bounding box center [387, 297] width 242 height 26
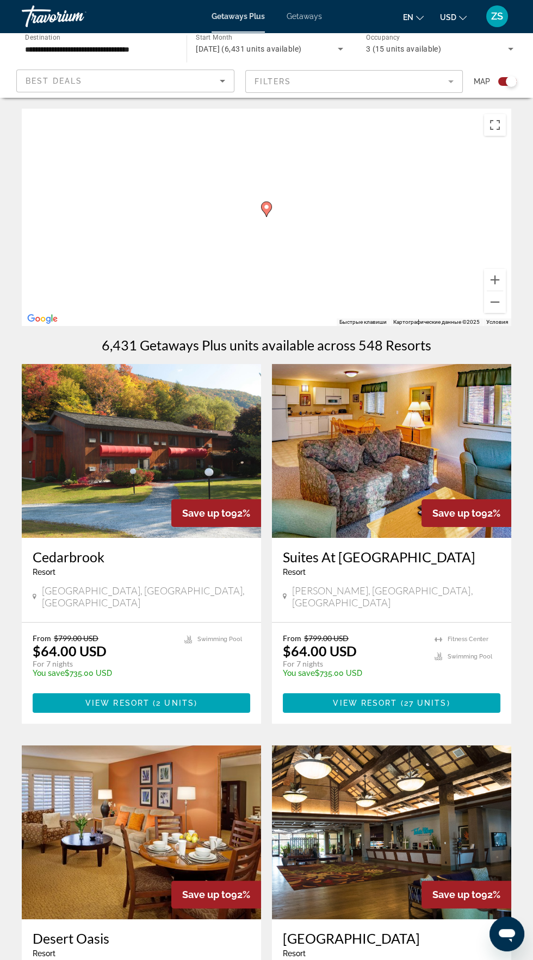
click at [270, 311] on div "Чтобы активировать перетаскивание с помощью клавиатуры, нажмите Alt + Ввод. Пос…" at bounding box center [266, 217] width 489 height 217
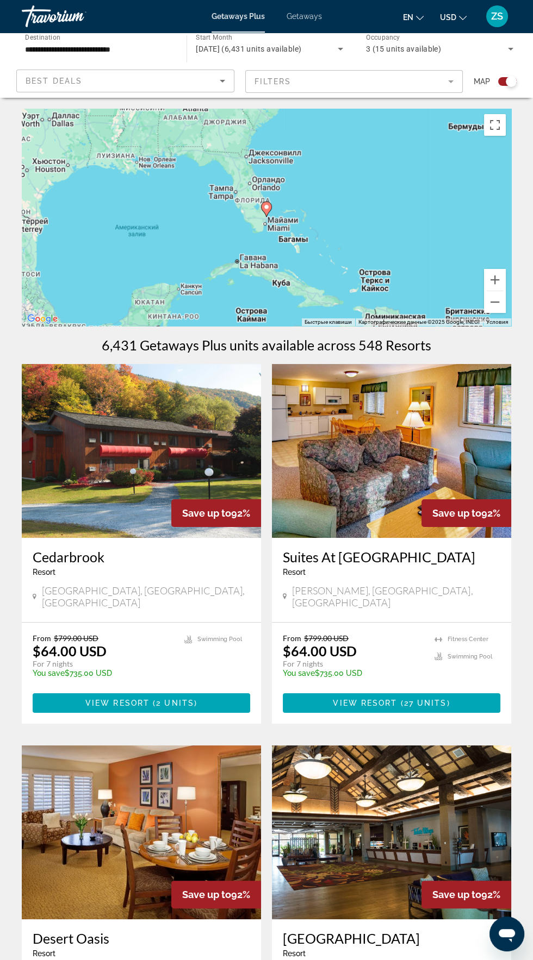
click at [266, 207] on image "Main content" at bounding box center [266, 207] width 7 height 7
type input "**********"
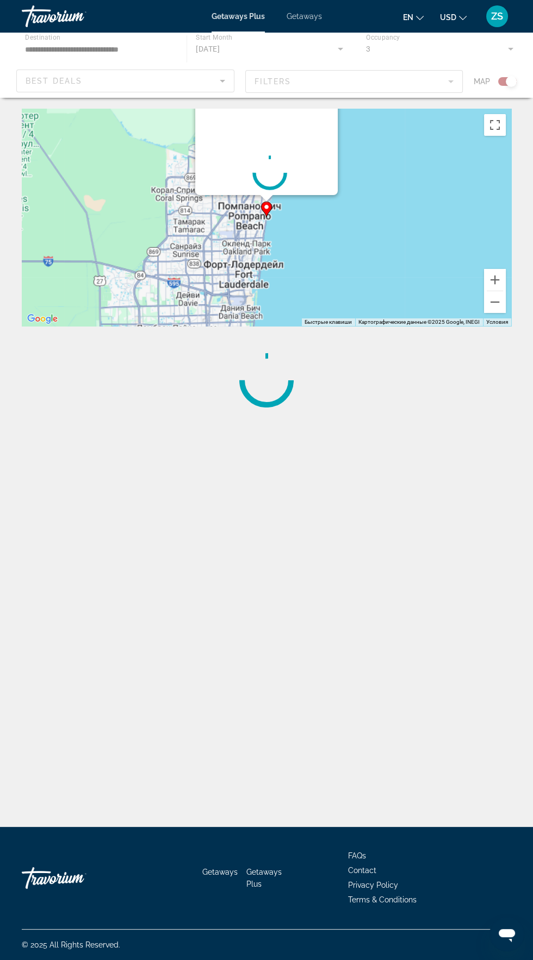
click at [271, 204] on gmp-advanced-marker "Main content" at bounding box center [266, 209] width 11 height 16
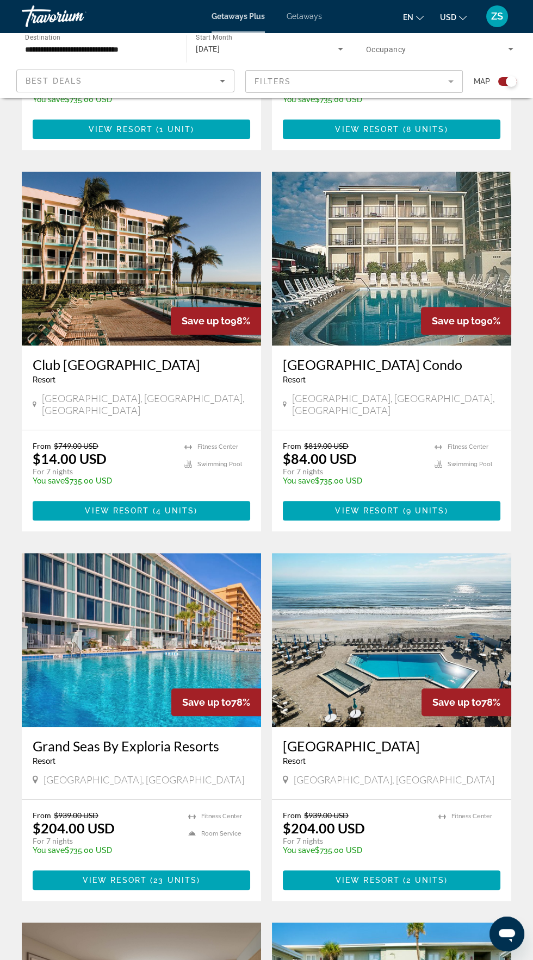
scroll to position [571, 0]
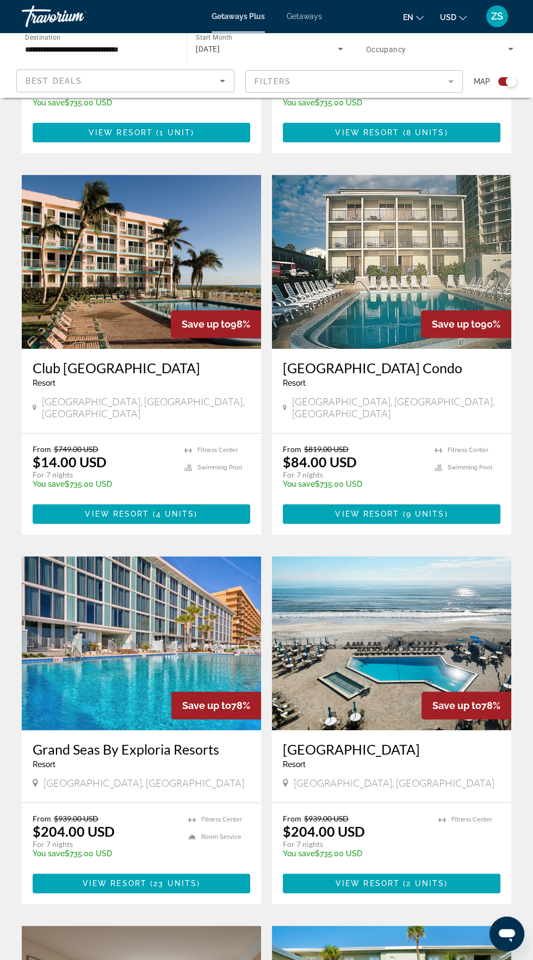
click at [379, 741] on h3 "[GEOGRAPHIC_DATA]" at bounding box center [391, 749] width 217 height 16
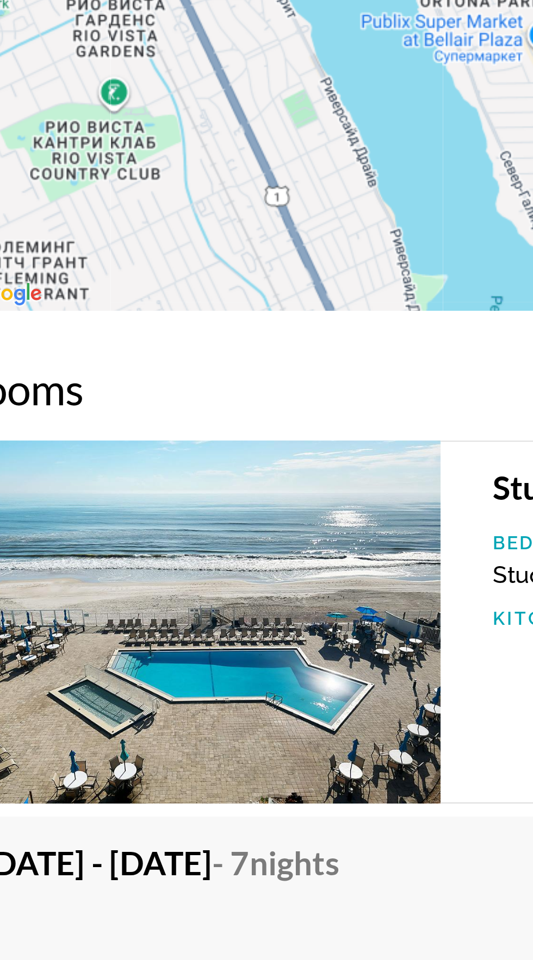
scroll to position [1514, 0]
